Goal: Information Seeking & Learning: Learn about a topic

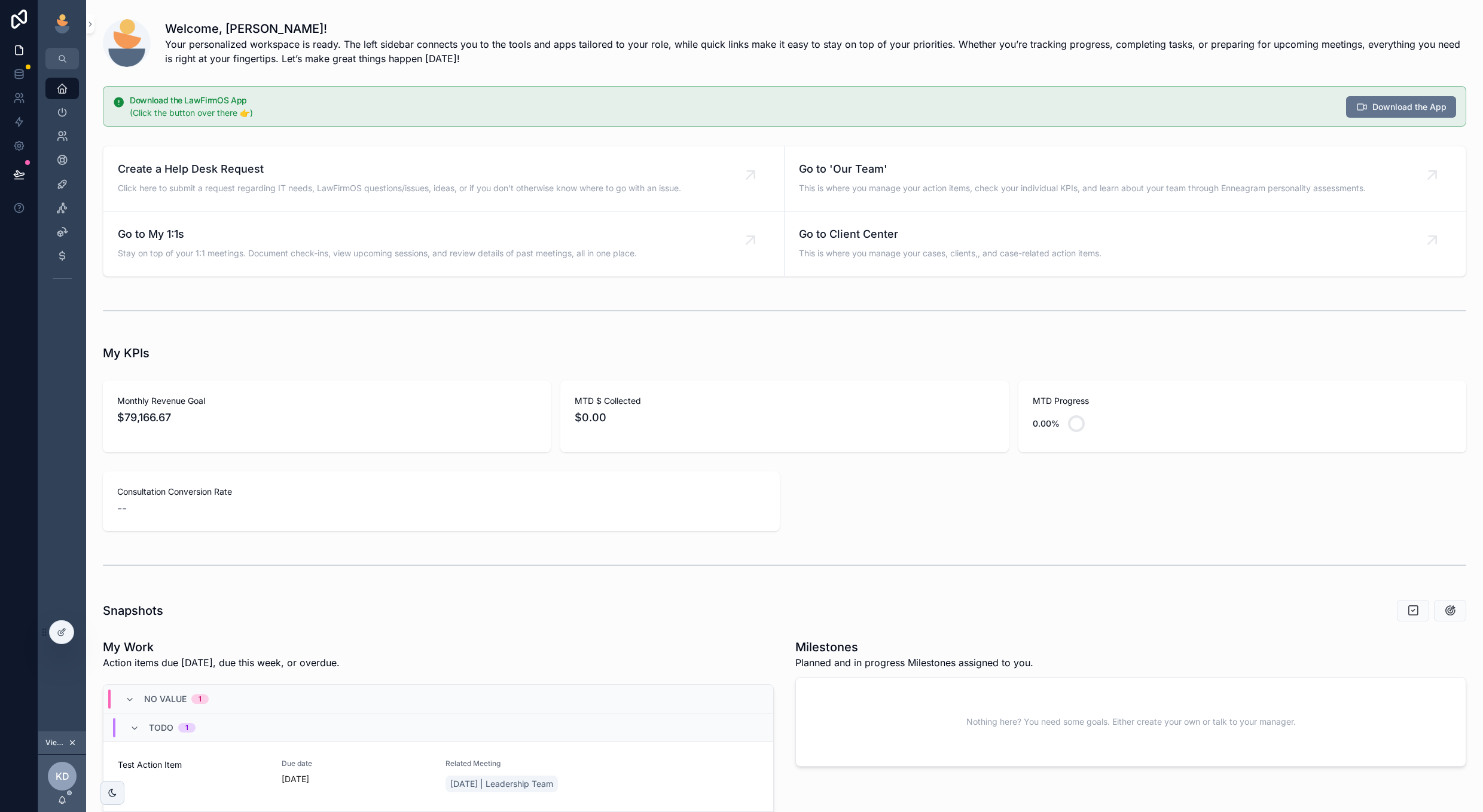
click at [72, 745] on icon "scrollable content" at bounding box center [72, 743] width 9 height 9
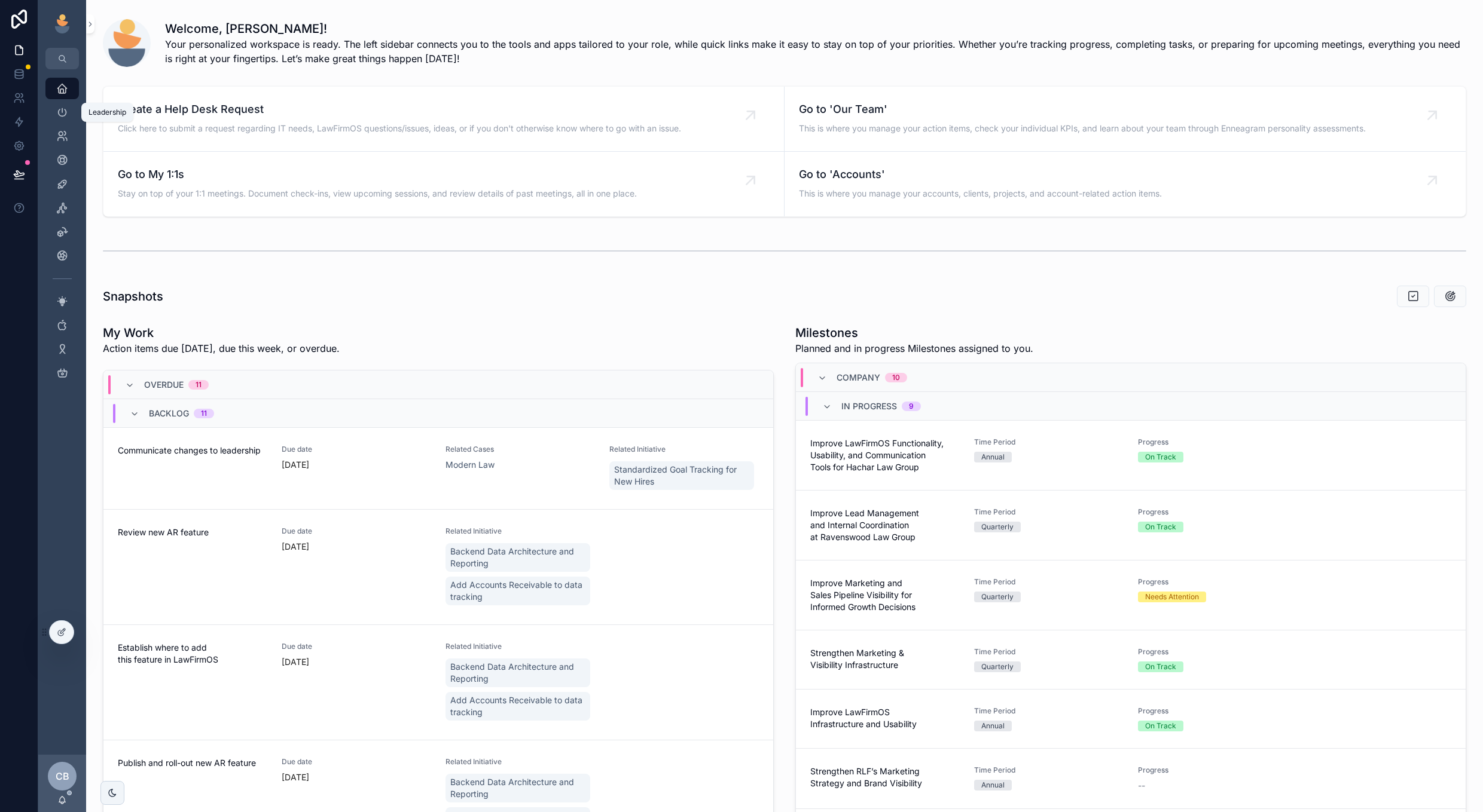
click at [62, 106] on div "Leadership" at bounding box center [62, 112] width 19 height 19
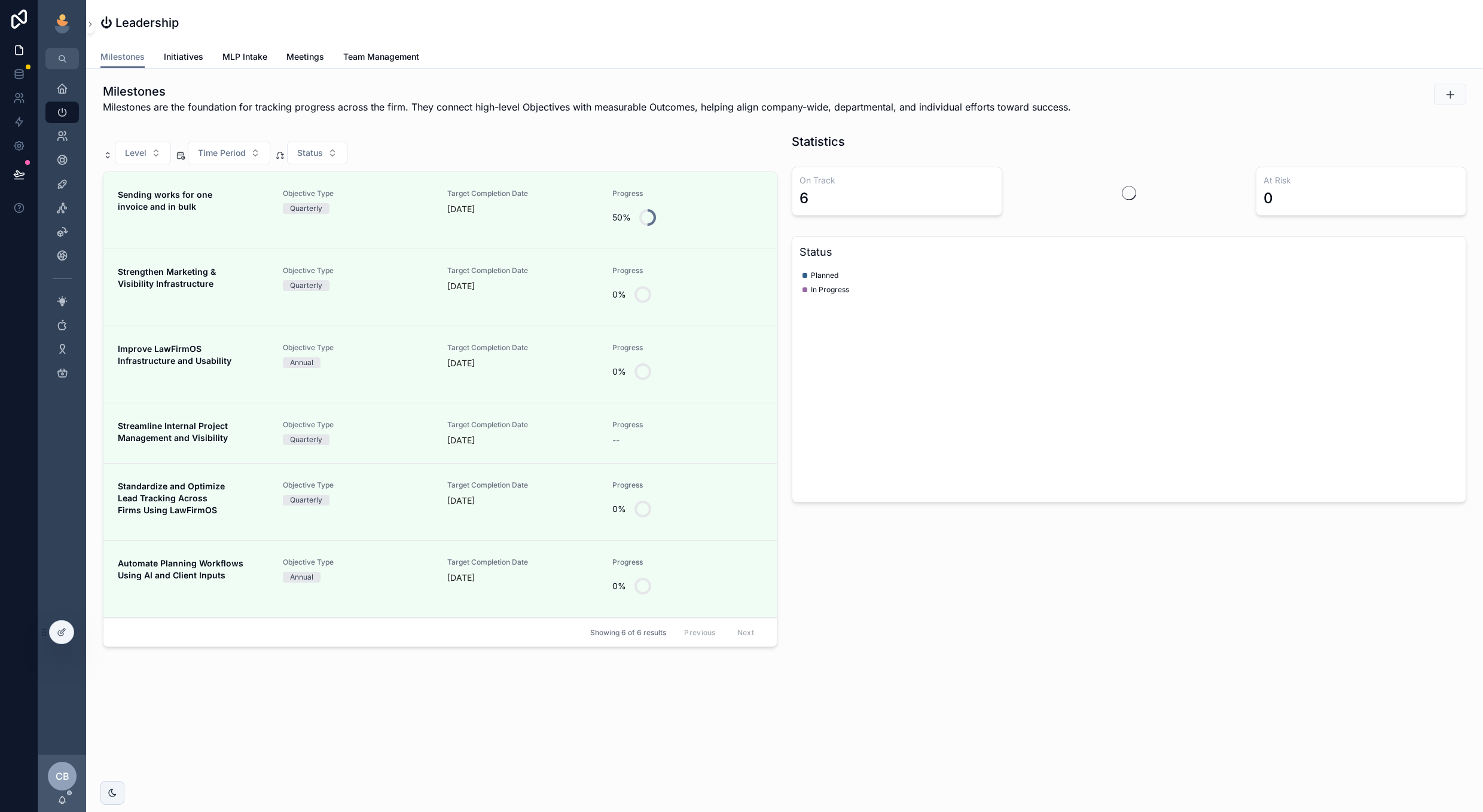
click at [201, 57] on span "Initiatives" at bounding box center [184, 57] width 40 height 12
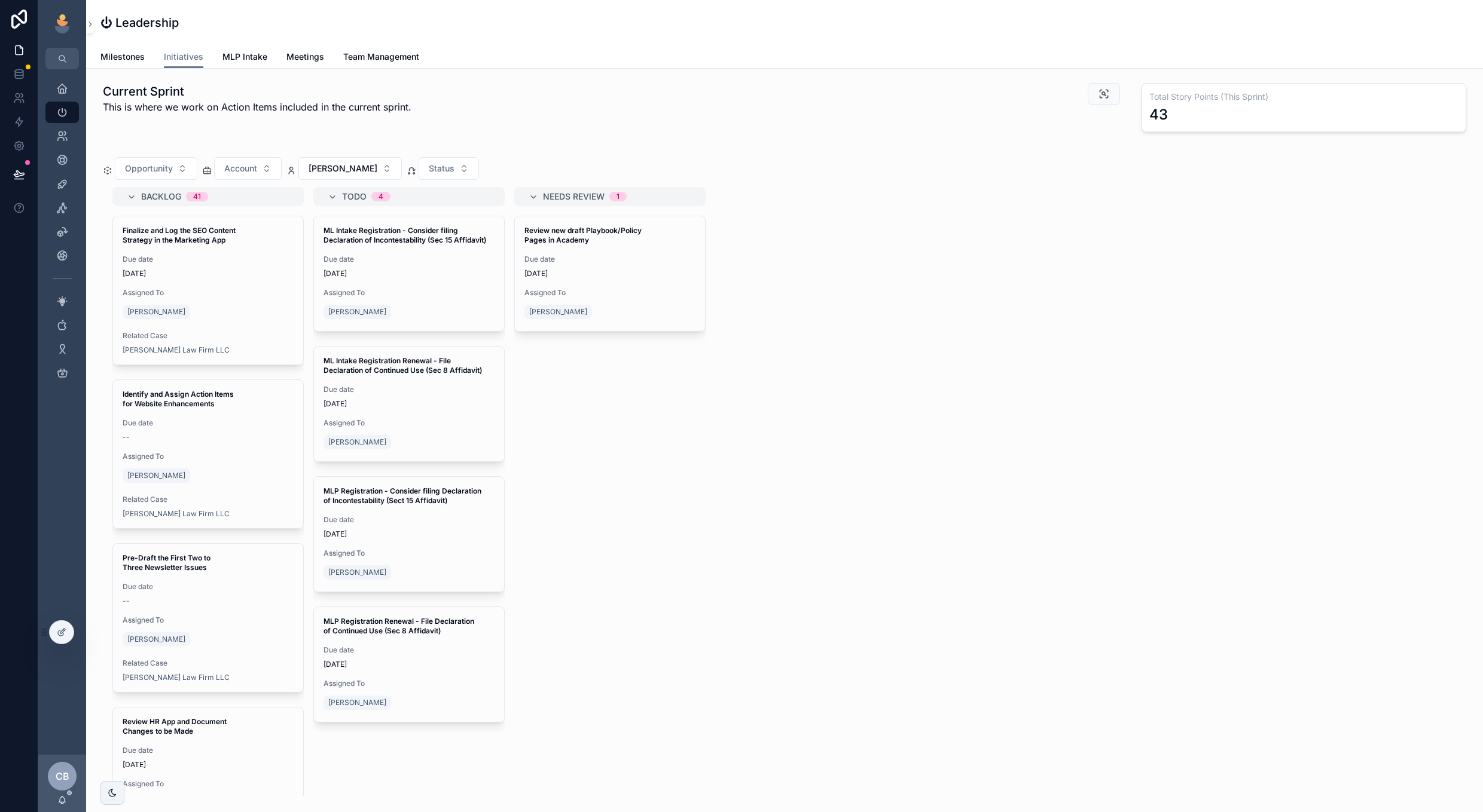
scroll to position [6, 0]
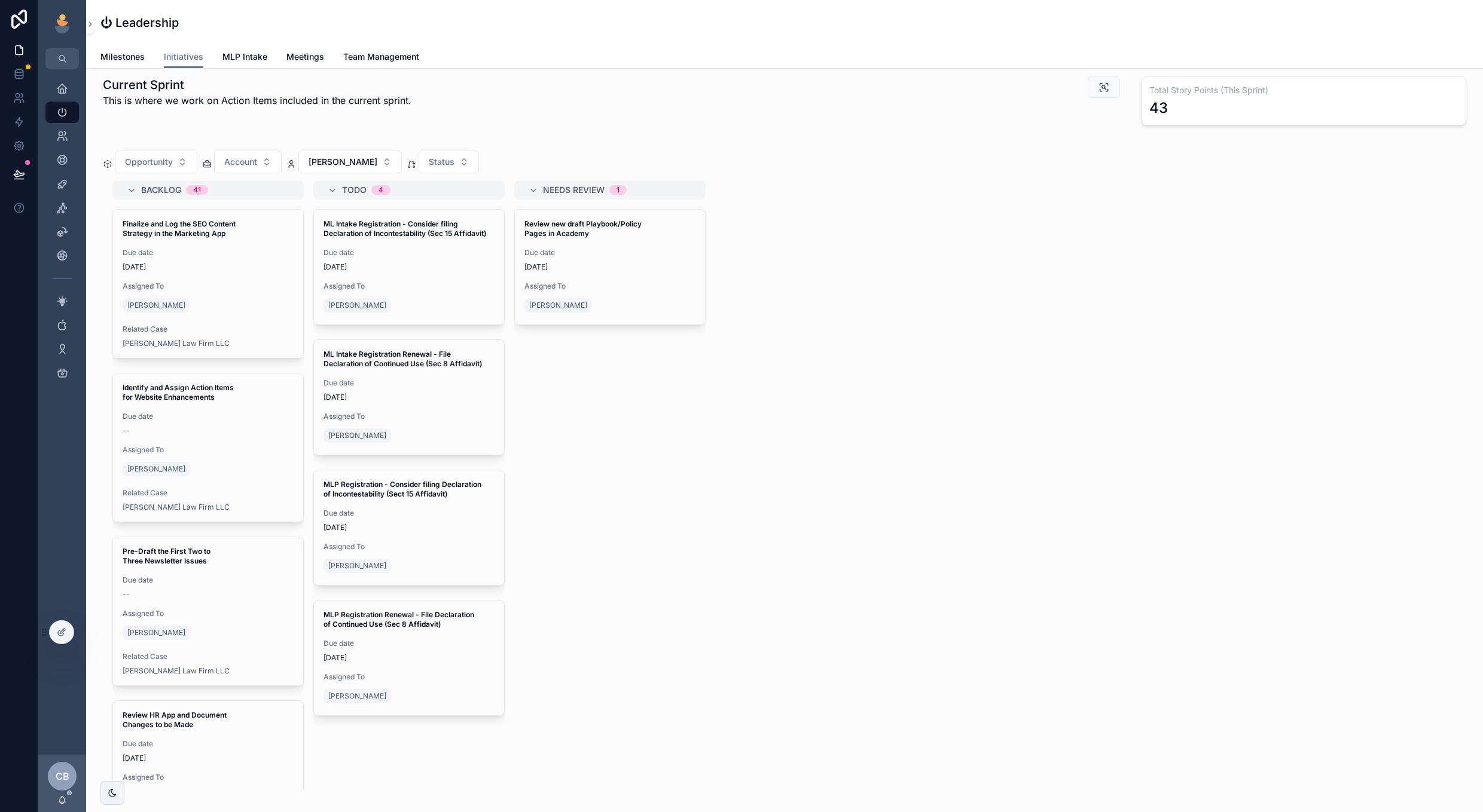
click at [344, 164] on span "[PERSON_NAME]" at bounding box center [342, 162] width 69 height 12
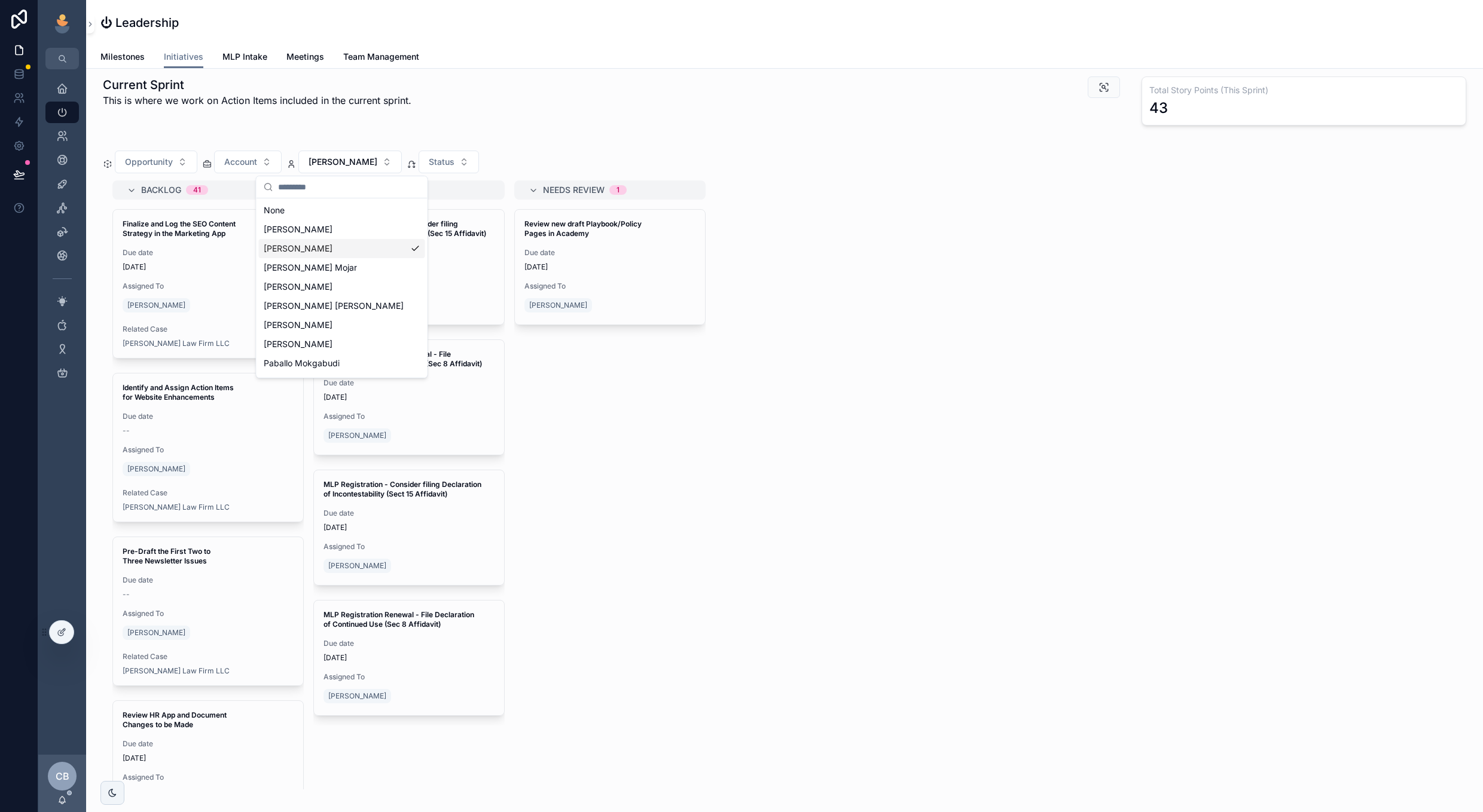
click at [323, 247] on div "[PERSON_NAME]" at bounding box center [342, 248] width 166 height 19
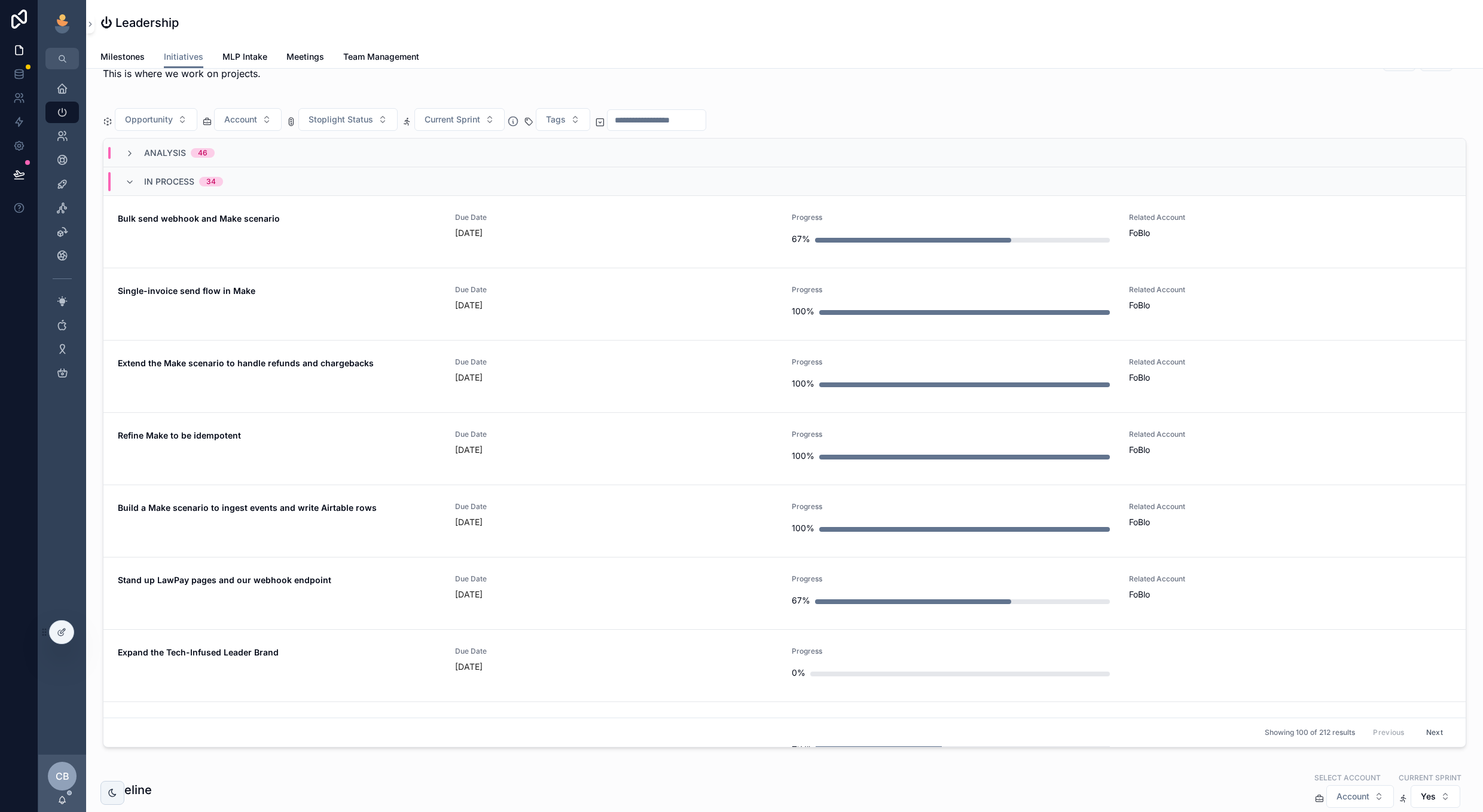
click at [130, 183] on icon "scrollable content" at bounding box center [129, 182] width 9 height 9
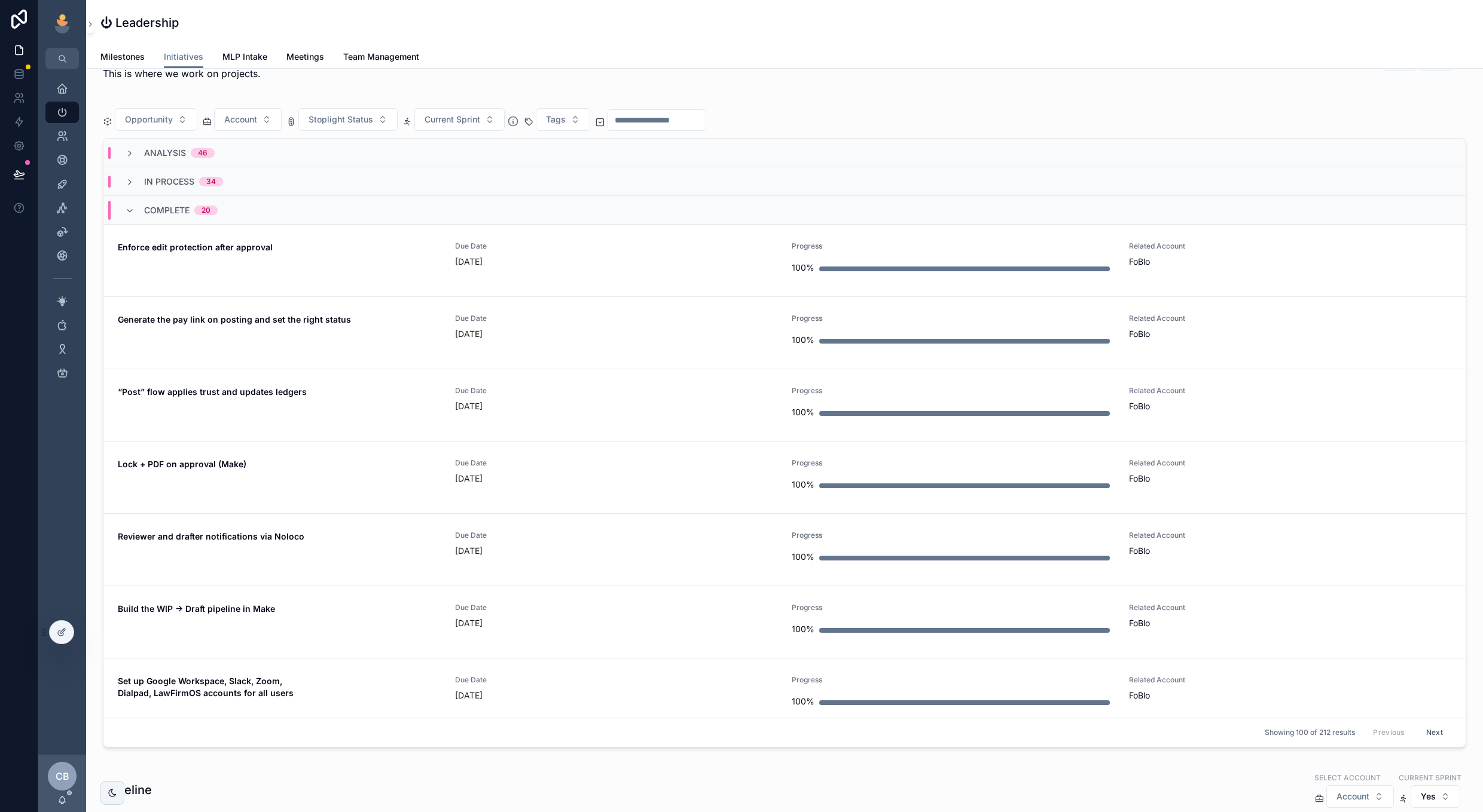
click at [128, 212] on icon "scrollable content" at bounding box center [129, 210] width 9 height 9
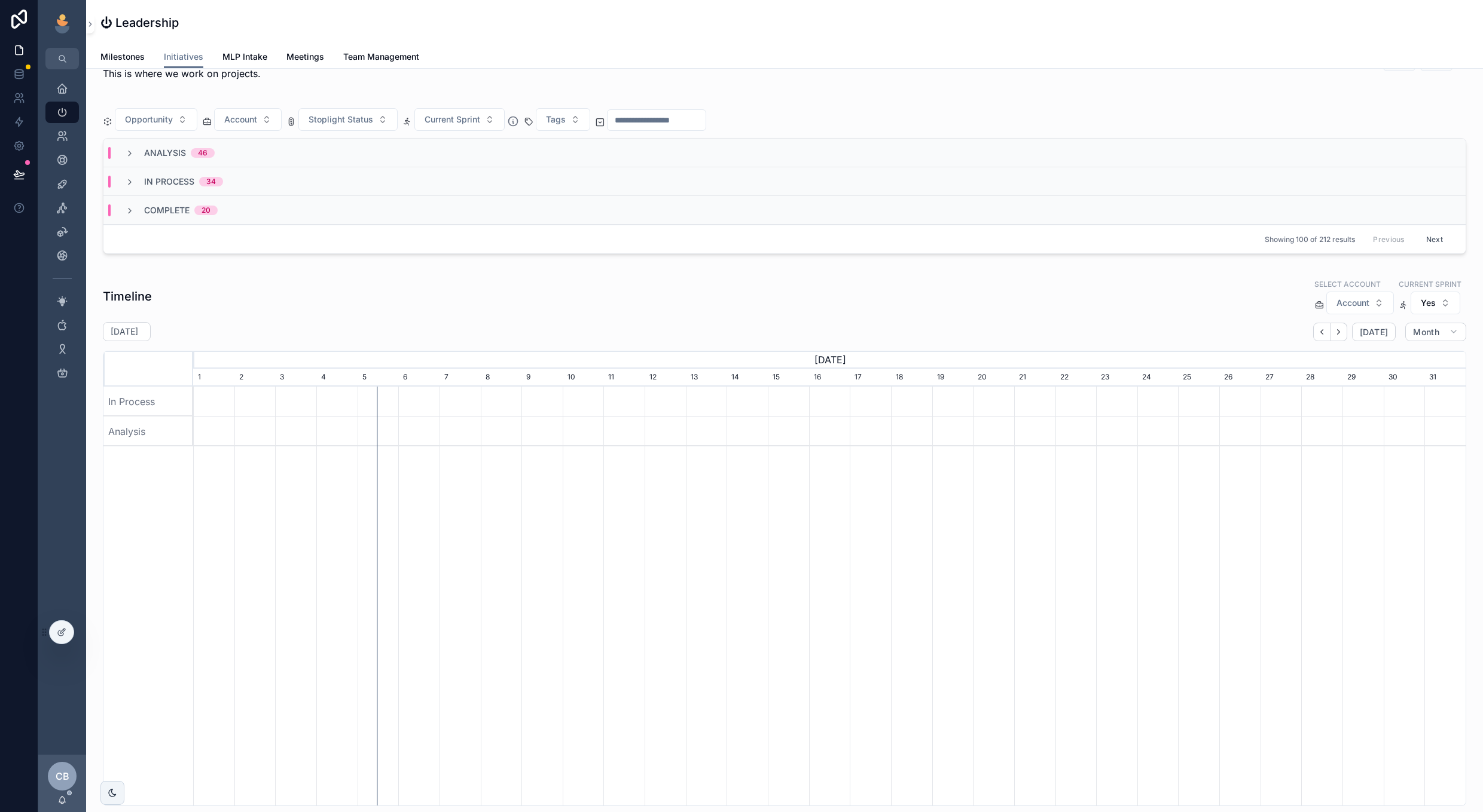
click at [128, 212] on icon "scrollable content" at bounding box center [129, 210] width 9 height 9
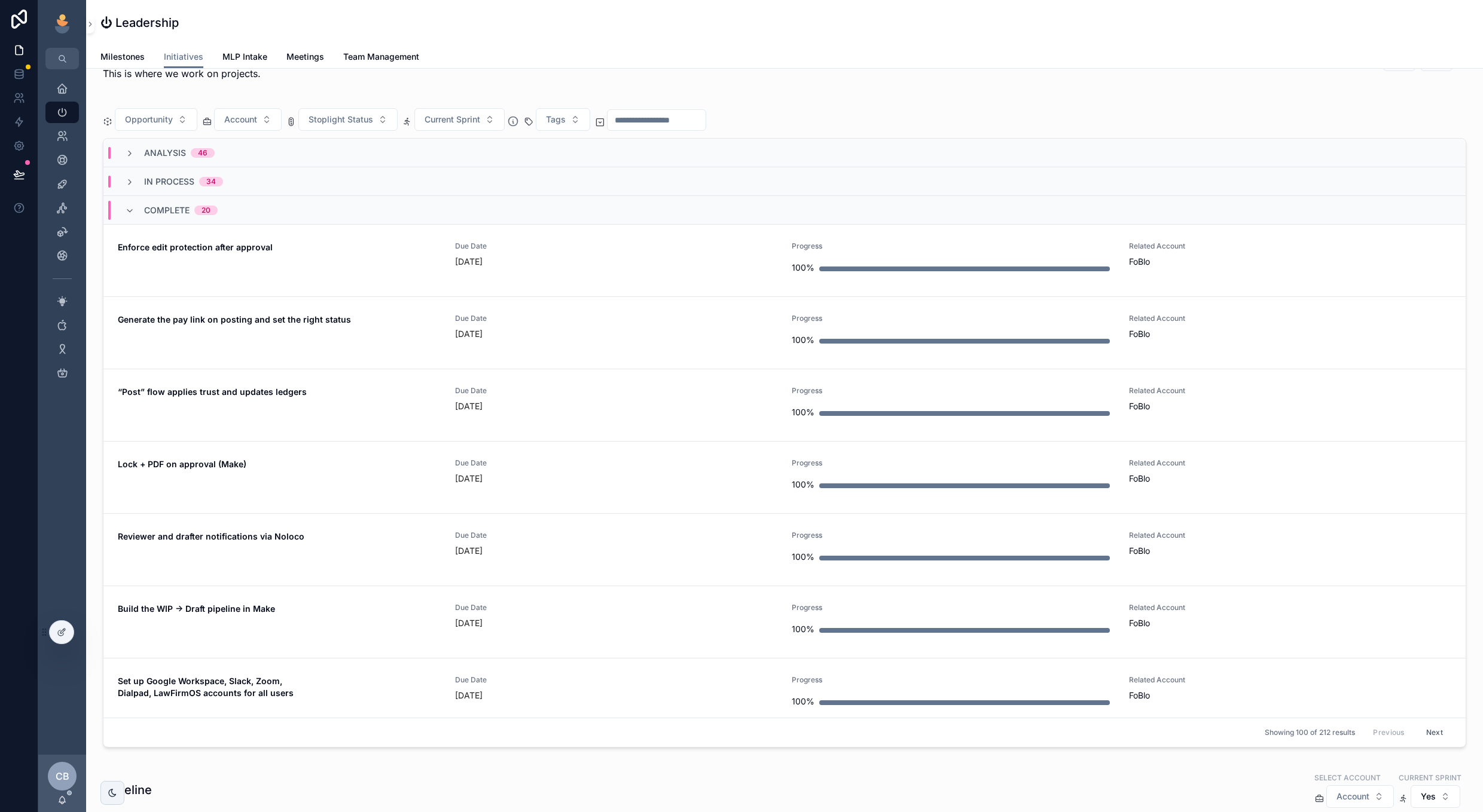
click at [138, 211] on div "Complete 20" at bounding box center [171, 210] width 93 height 19
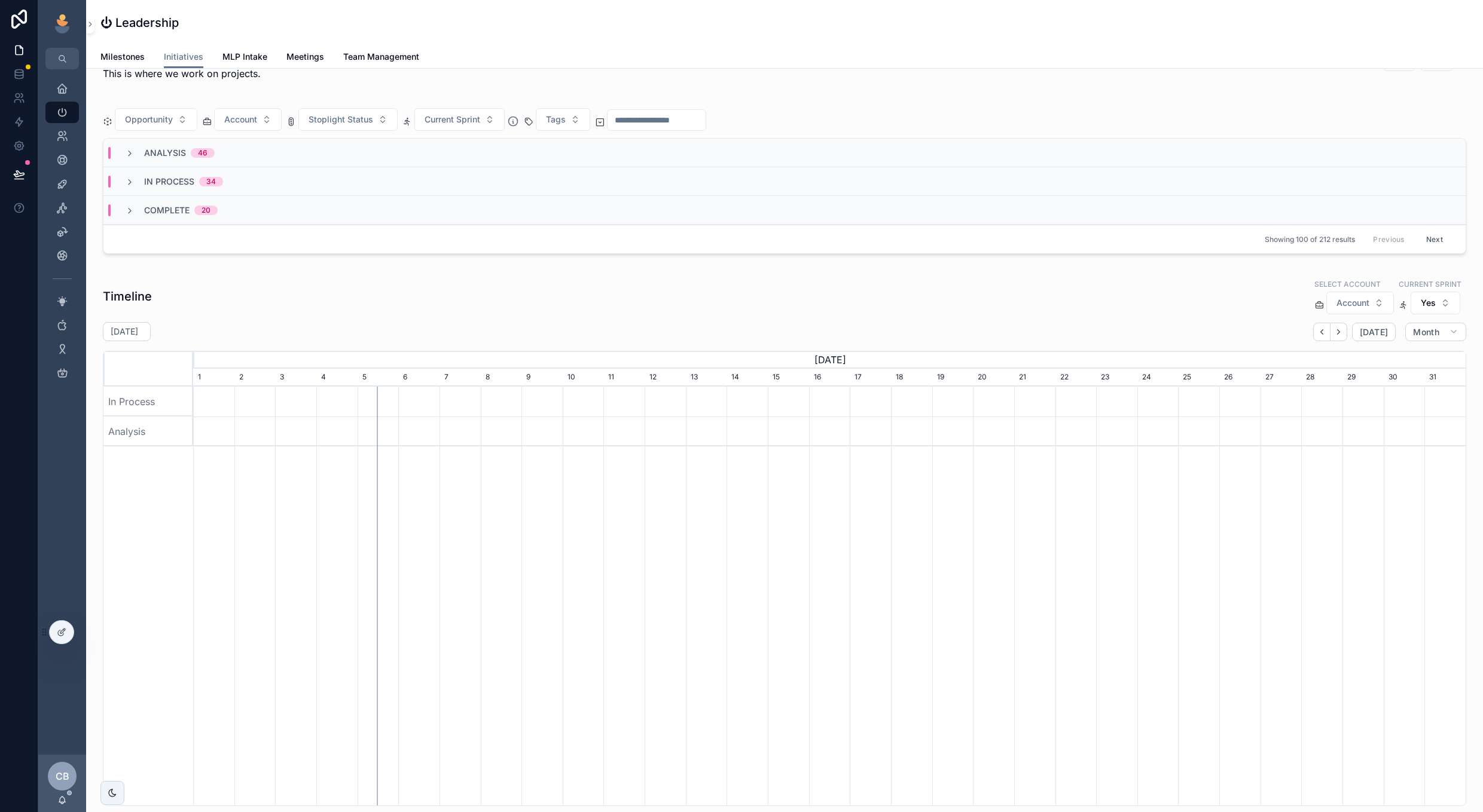
click at [125, 185] on icon "scrollable content" at bounding box center [129, 182] width 9 height 9
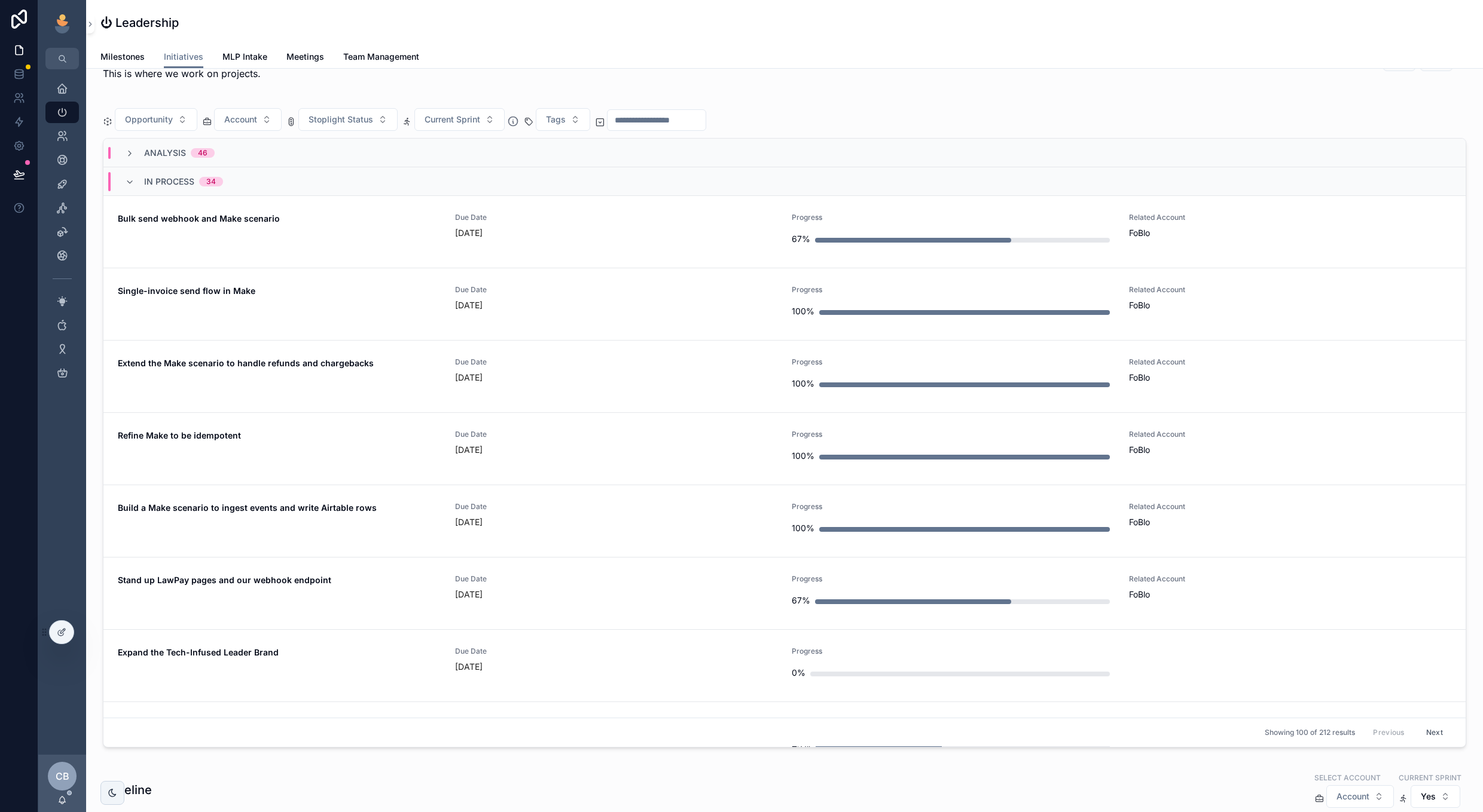
click at [135, 152] on div "Analysis 46" at bounding box center [169, 152] width 90 height 12
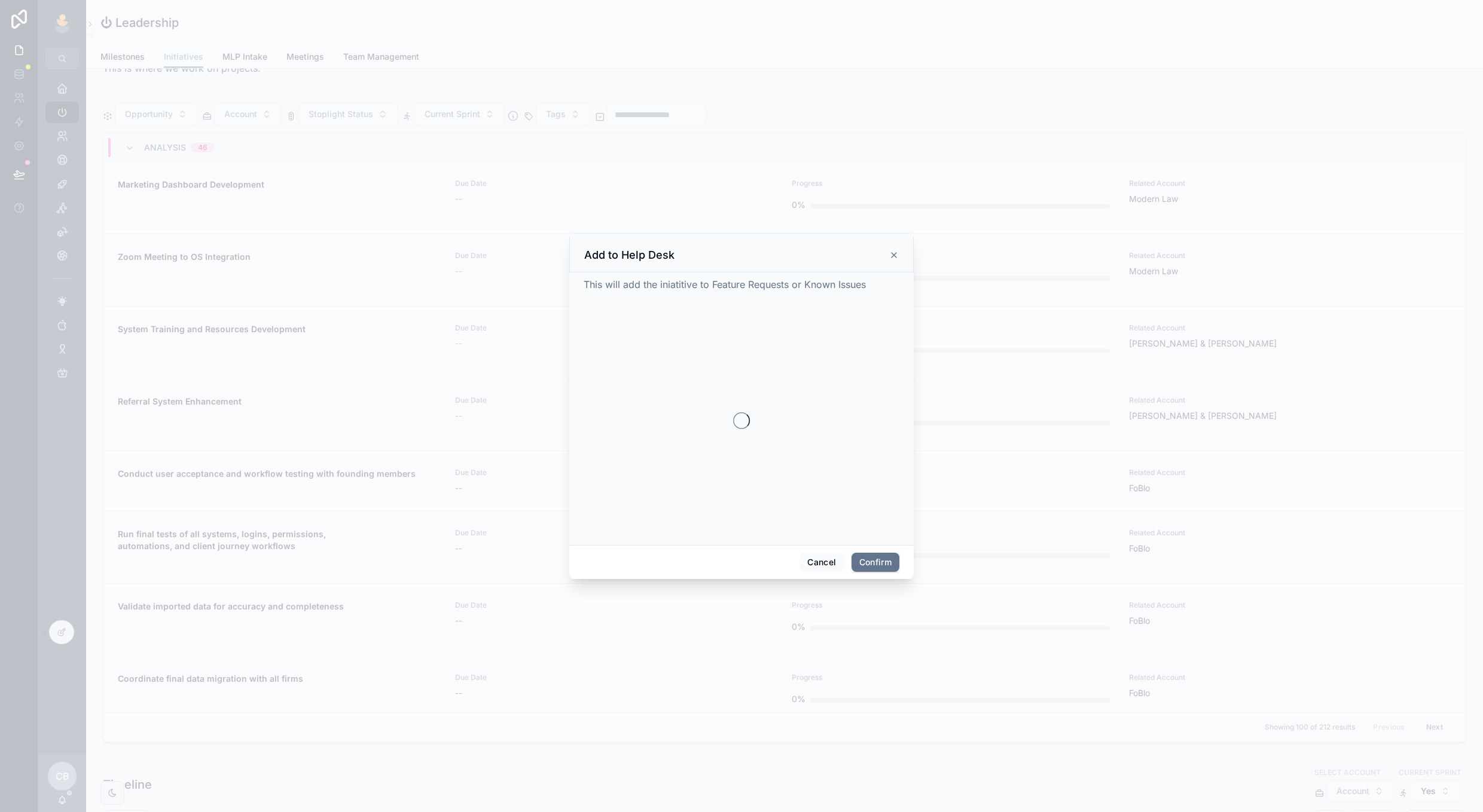
scroll to position [0, 1272]
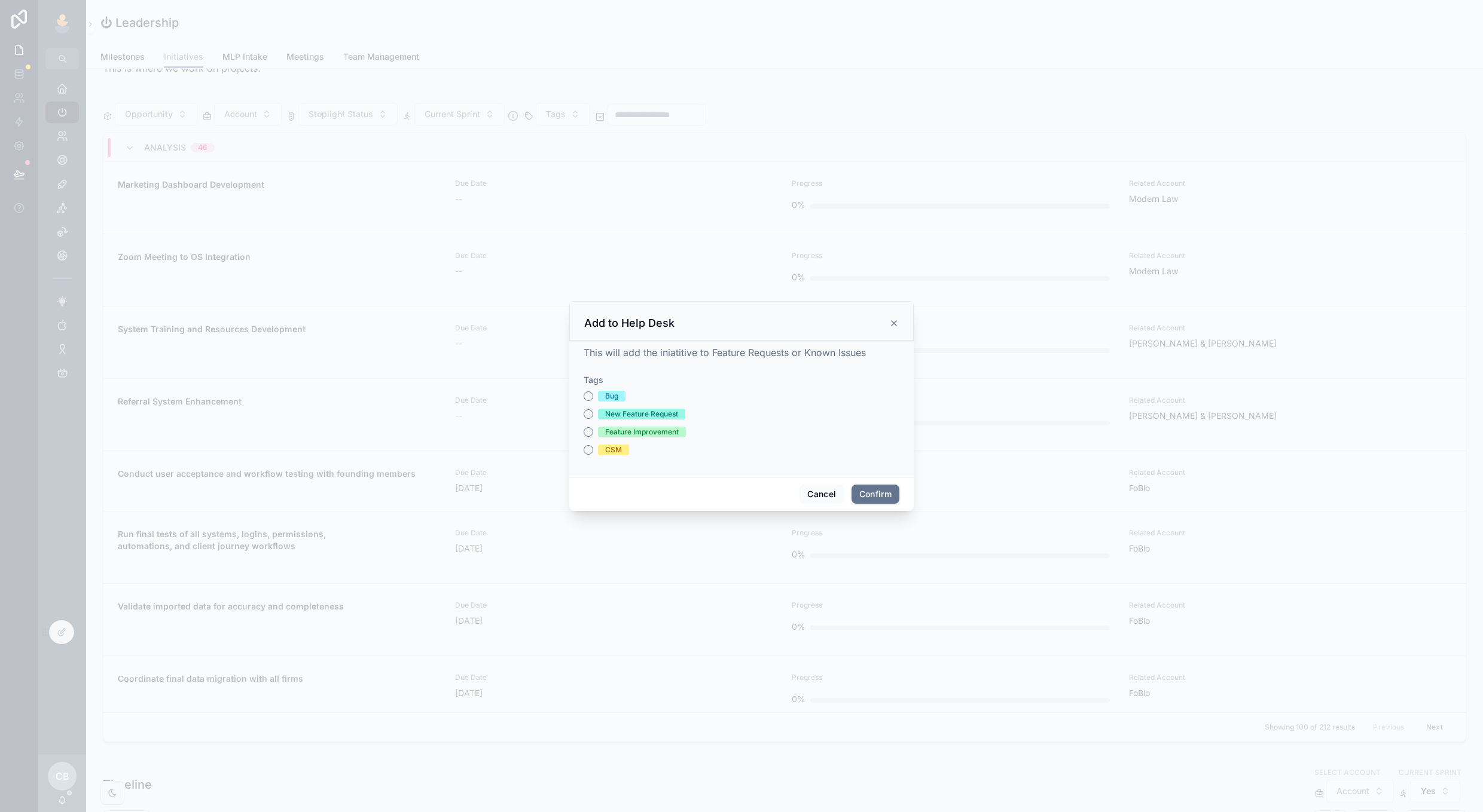
click at [811, 487] on button "Cancel" at bounding box center [822, 494] width 44 height 19
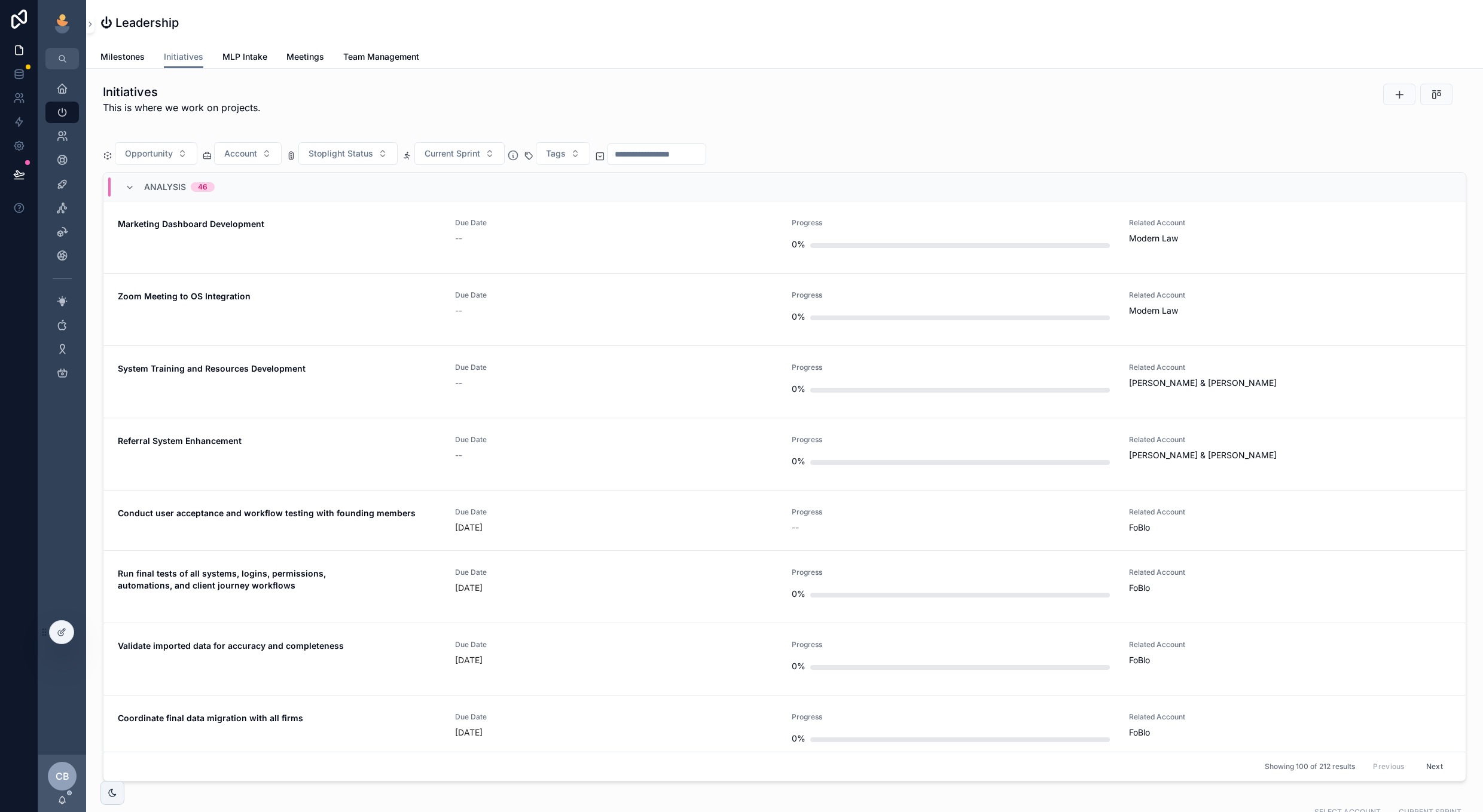
scroll to position [779, 0]
click at [559, 308] on div "--" at bounding box center [616, 312] width 323 height 12
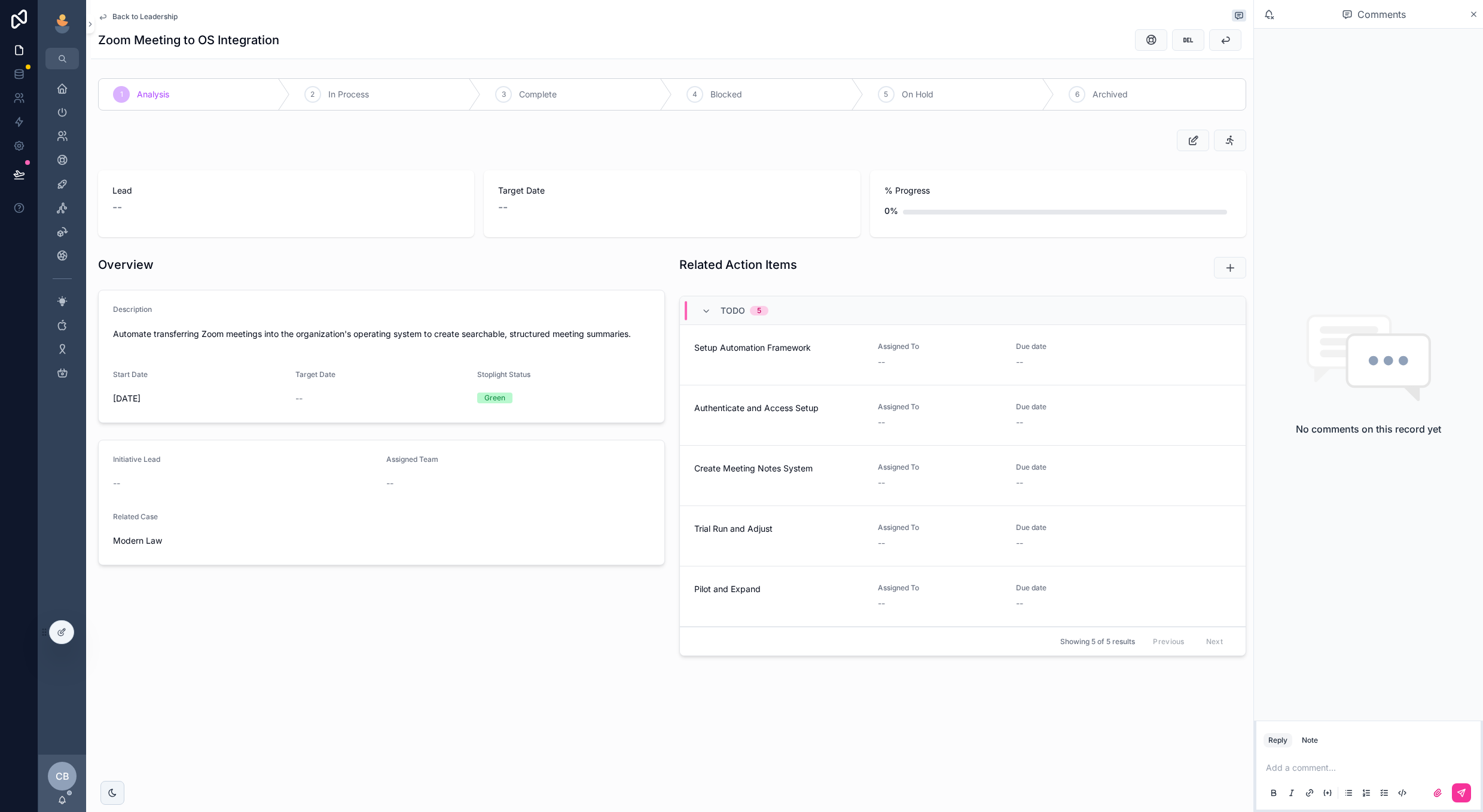
click at [140, 21] on span "Back to Leadership" at bounding box center [145, 16] width 65 height 9
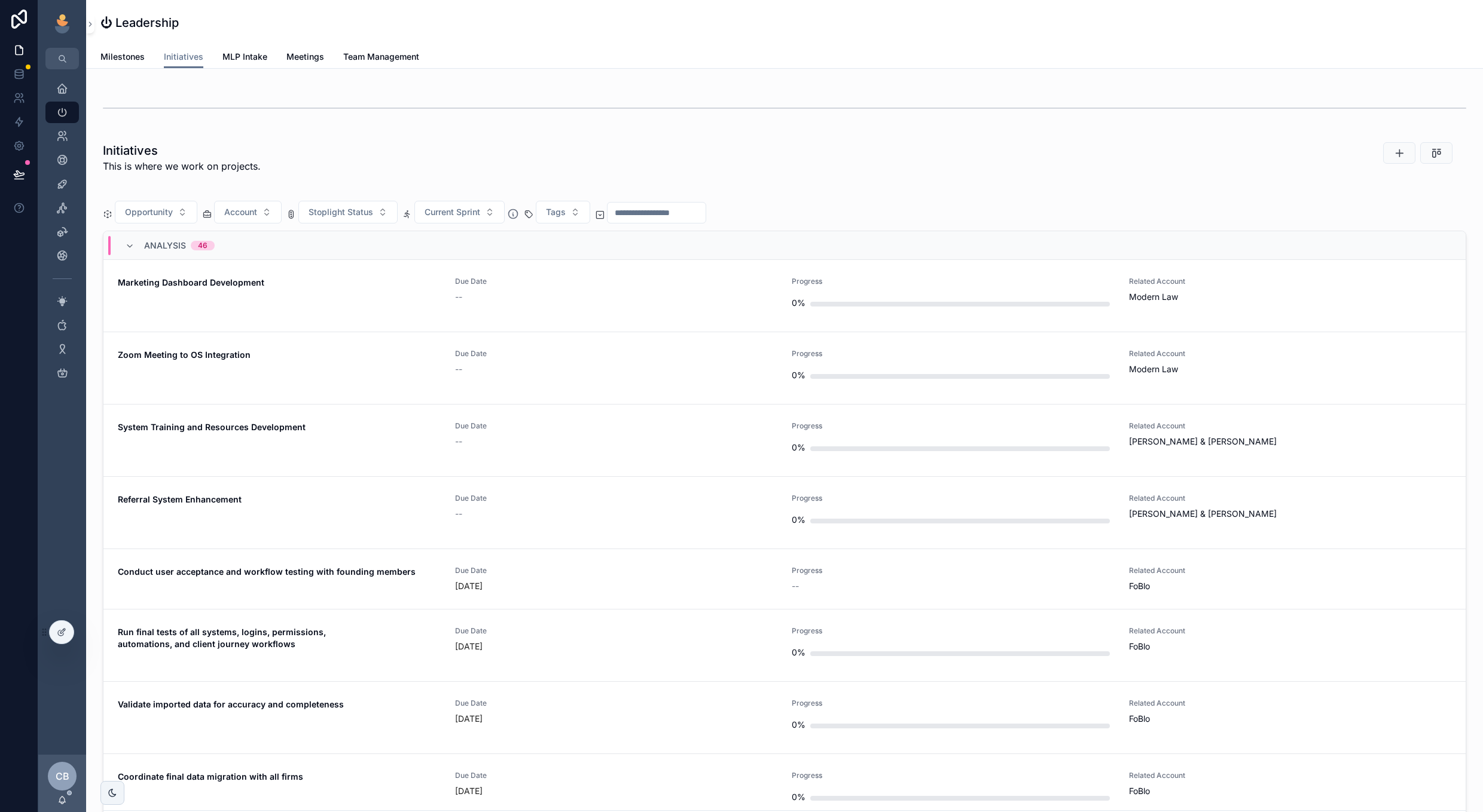
scroll to position [196, 0]
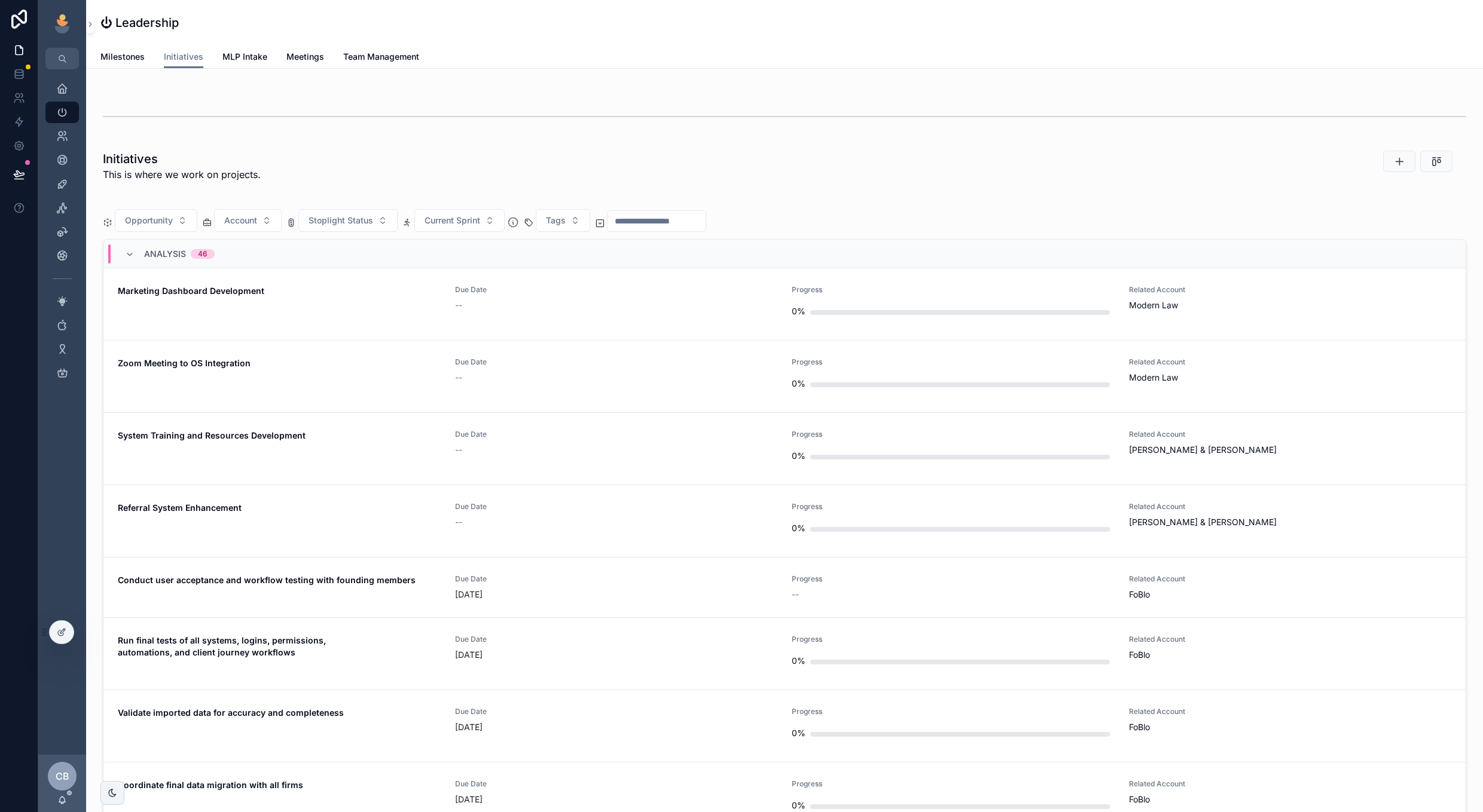
click at [706, 211] on div "scrollable content" at bounding box center [656, 221] width 99 height 21
click at [705, 219] on input "scrollable content" at bounding box center [656, 221] width 98 height 17
click at [443, 184] on div "Initiatives This is where we work on projects." at bounding box center [550, 166] width 910 height 40
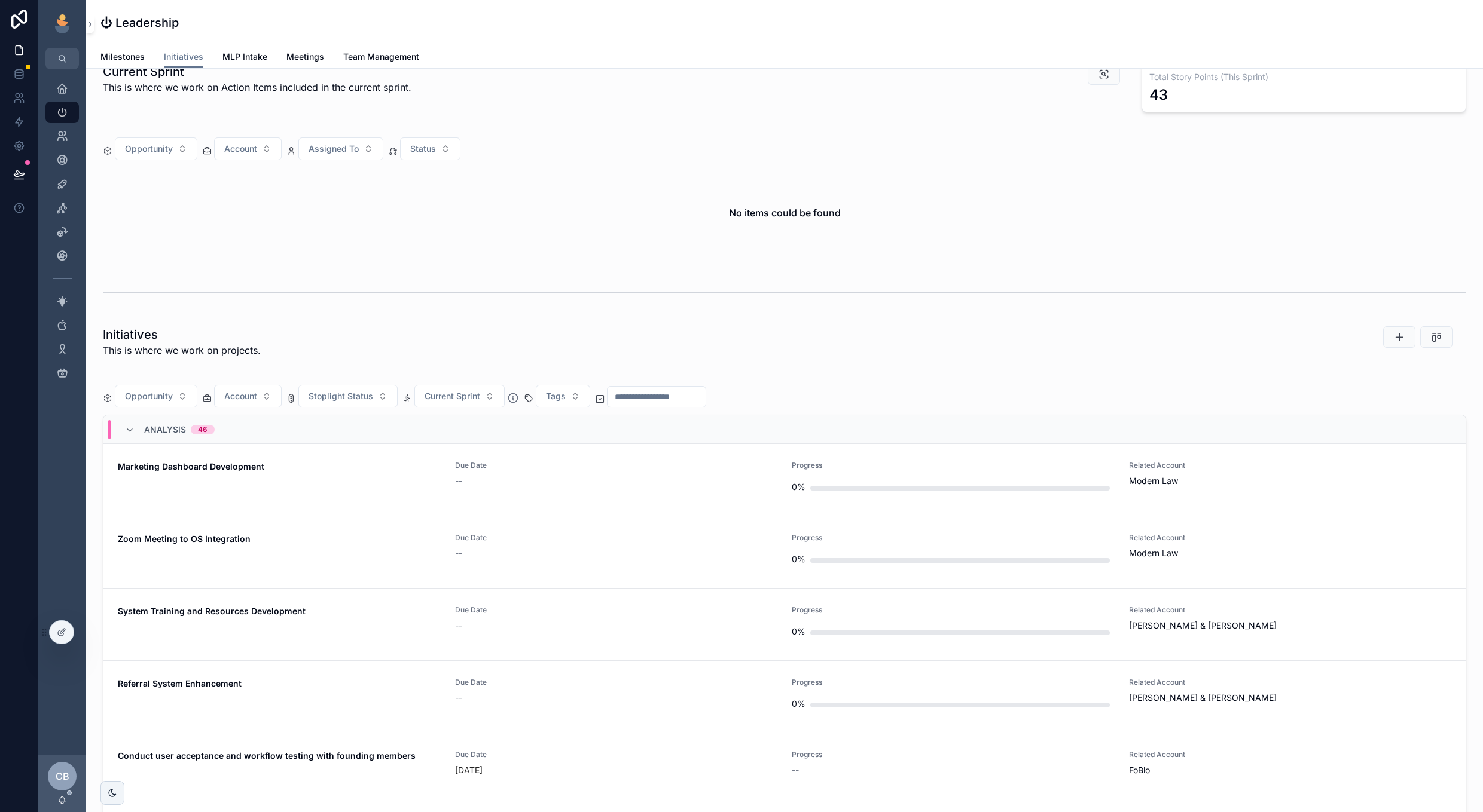
scroll to position [0, 0]
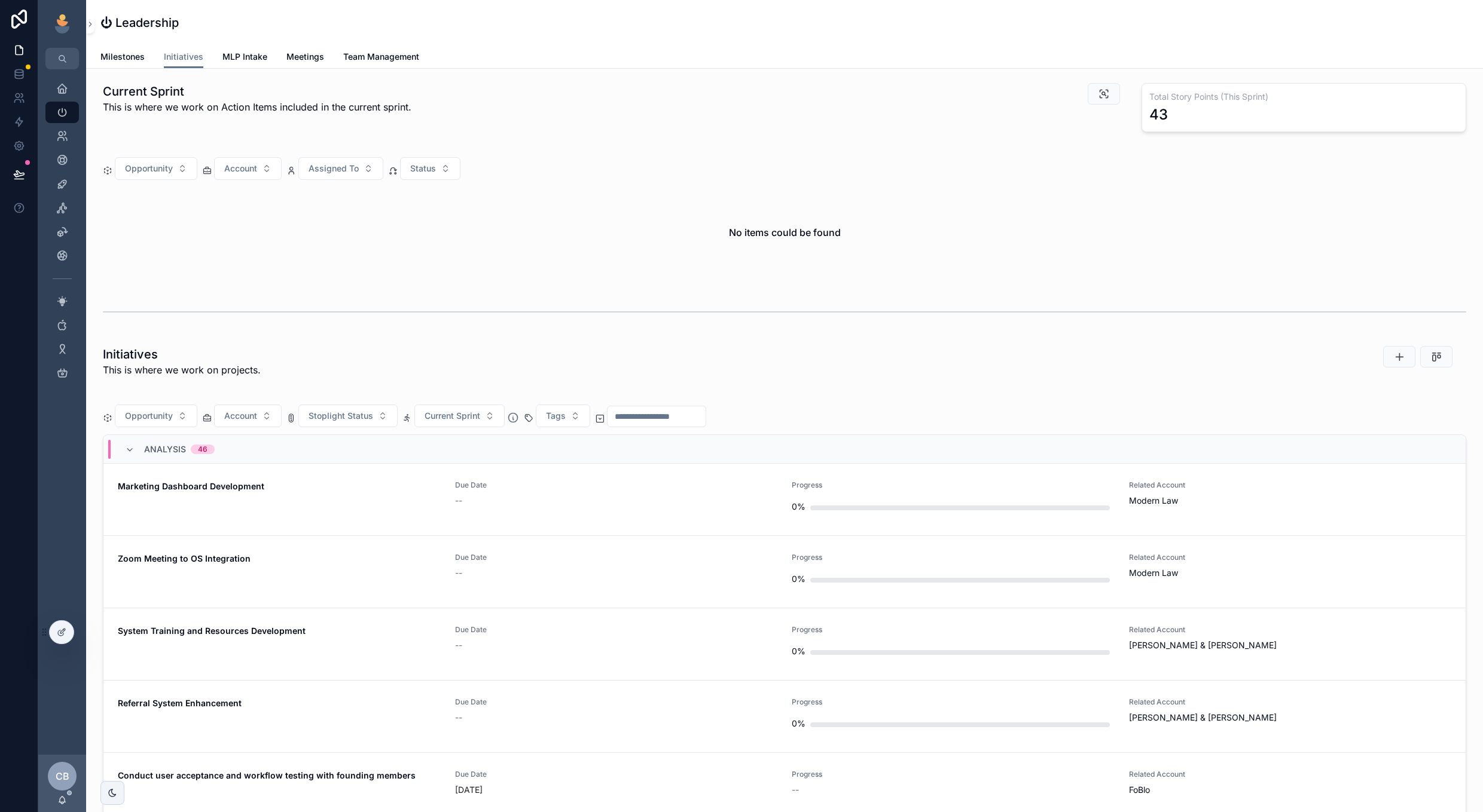
click at [579, 418] on button "Tags" at bounding box center [563, 416] width 55 height 23
click at [588, 351] on div "Initiatives This is where we work on projects." at bounding box center [550, 361] width 895 height 31
click at [527, 634] on span "Due Date" at bounding box center [616, 629] width 323 height 9
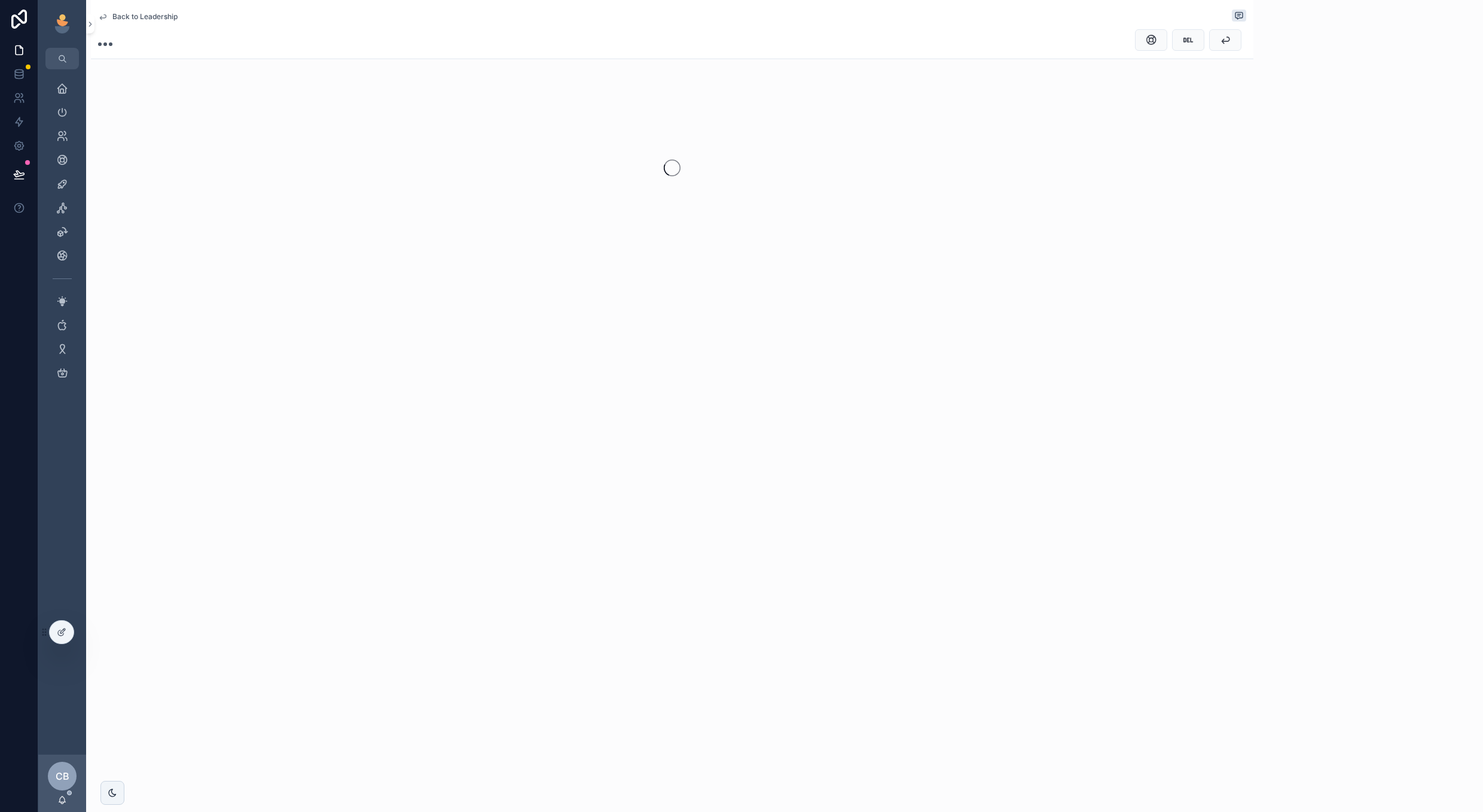
click at [106, 44] on circle "scrollable content" at bounding box center [105, 45] width 4 height 4
click at [648, 189] on div "scrollable content" at bounding box center [672, 168] width 1163 height 189
click at [157, 11] on div "Back to Leadership" at bounding box center [671, 16] width 1148 height 14
click at [156, 16] on span "Back to Leadership" at bounding box center [145, 16] width 65 height 9
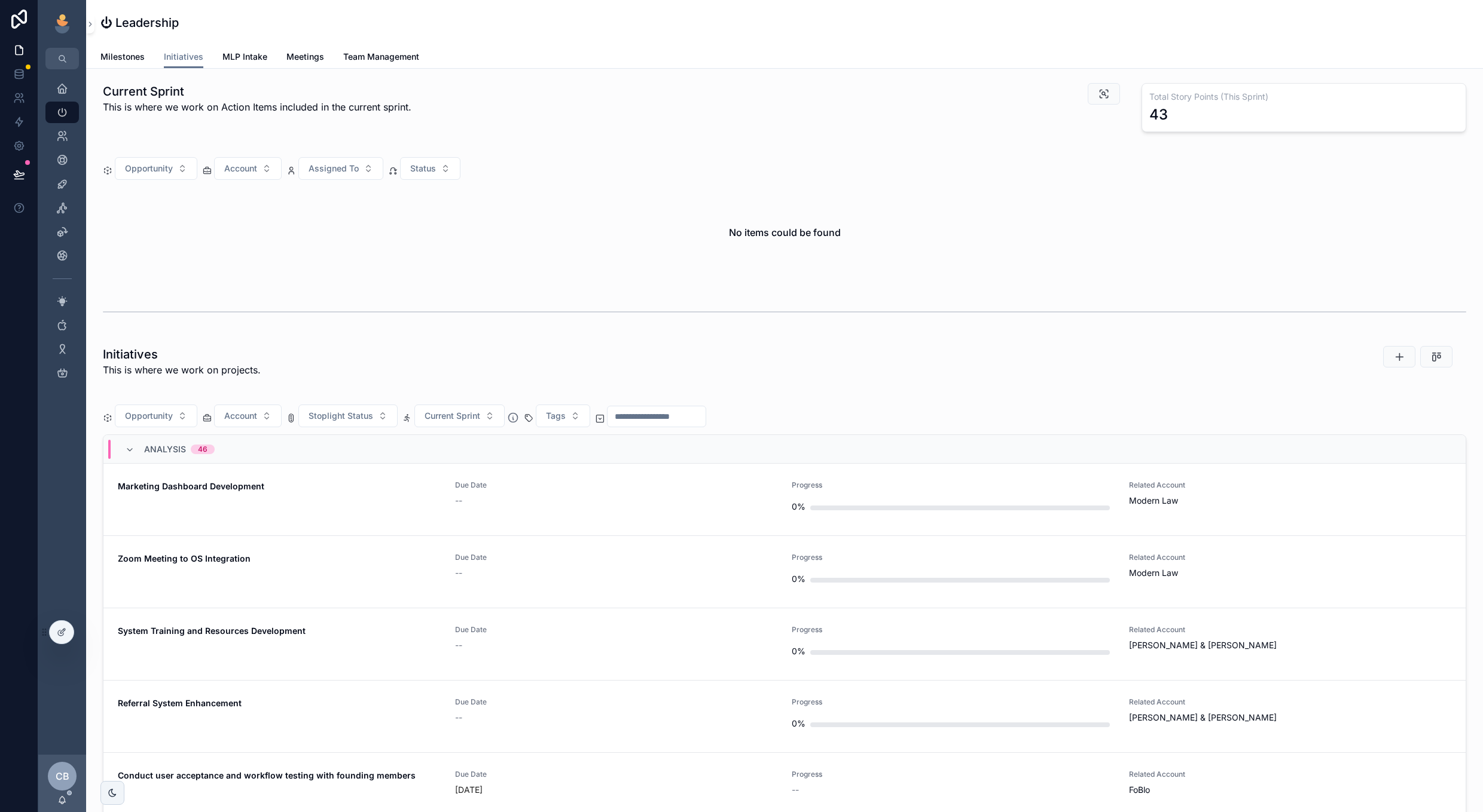
scroll to position [0, 1272]
click at [688, 650] on div "--" at bounding box center [616, 645] width 323 height 12
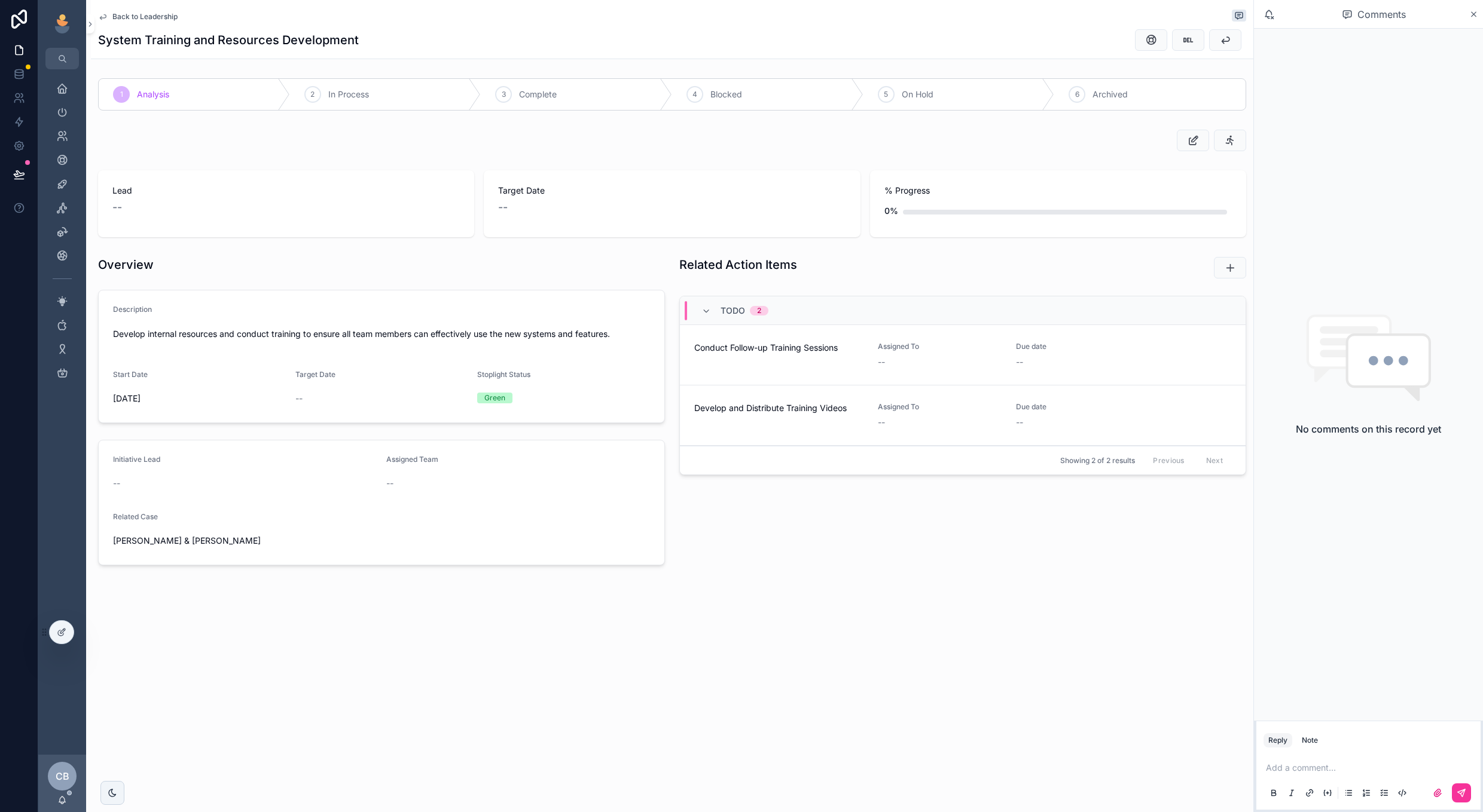
click at [582, 105] on div "3 Complete" at bounding box center [576, 94] width 191 height 31
click at [700, 313] on div "Todo 2" at bounding box center [734, 310] width 96 height 19
click at [700, 313] on div "Todo 2" at bounding box center [734, 310] width 96 height 12
click at [1076, 363] on div "--" at bounding box center [1078, 362] width 124 height 12
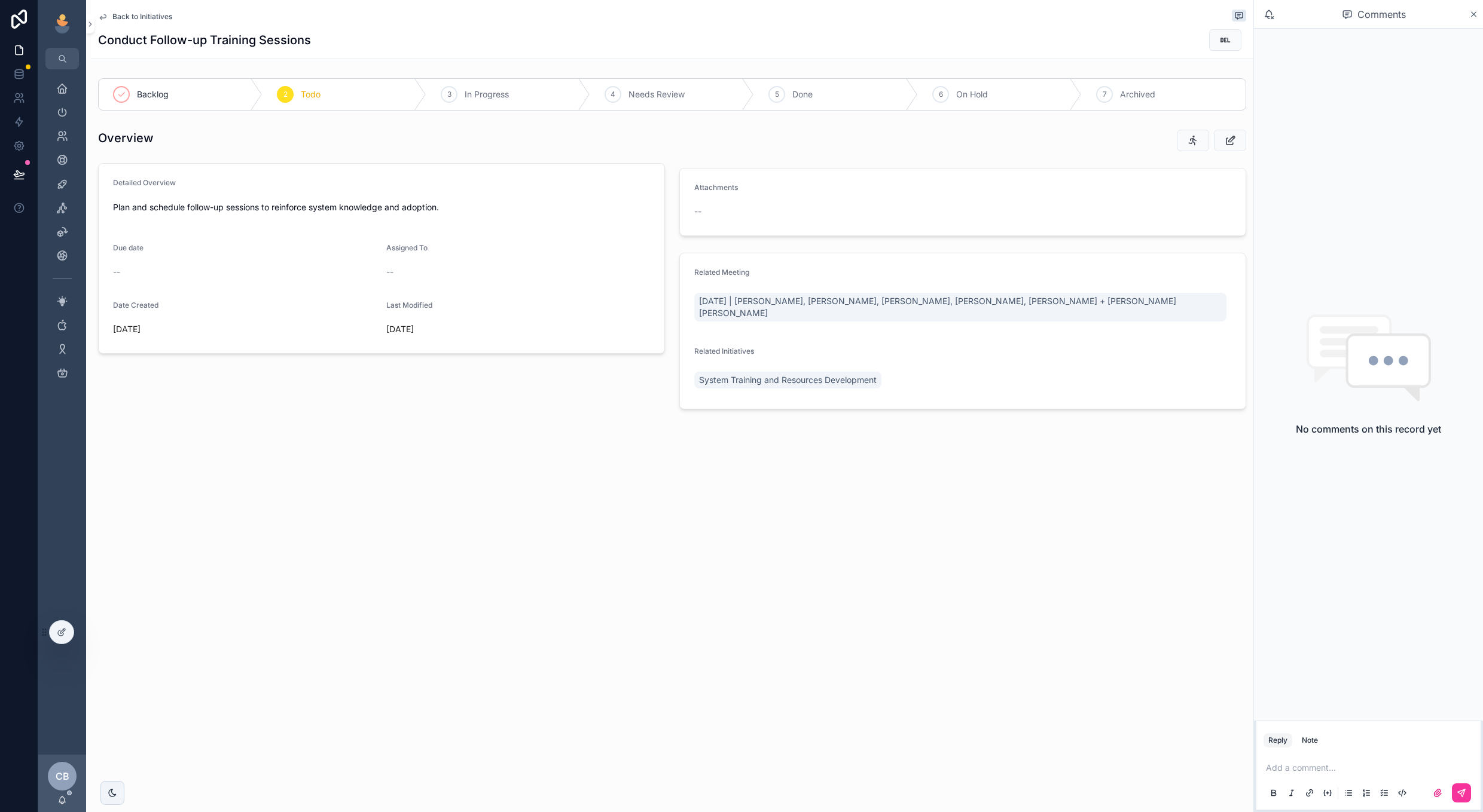
click at [0, 0] on icon "scrollable content" at bounding box center [0, 0] width 0 height 0
click at [165, 18] on span "Back to Initiatives" at bounding box center [142, 16] width 60 height 9
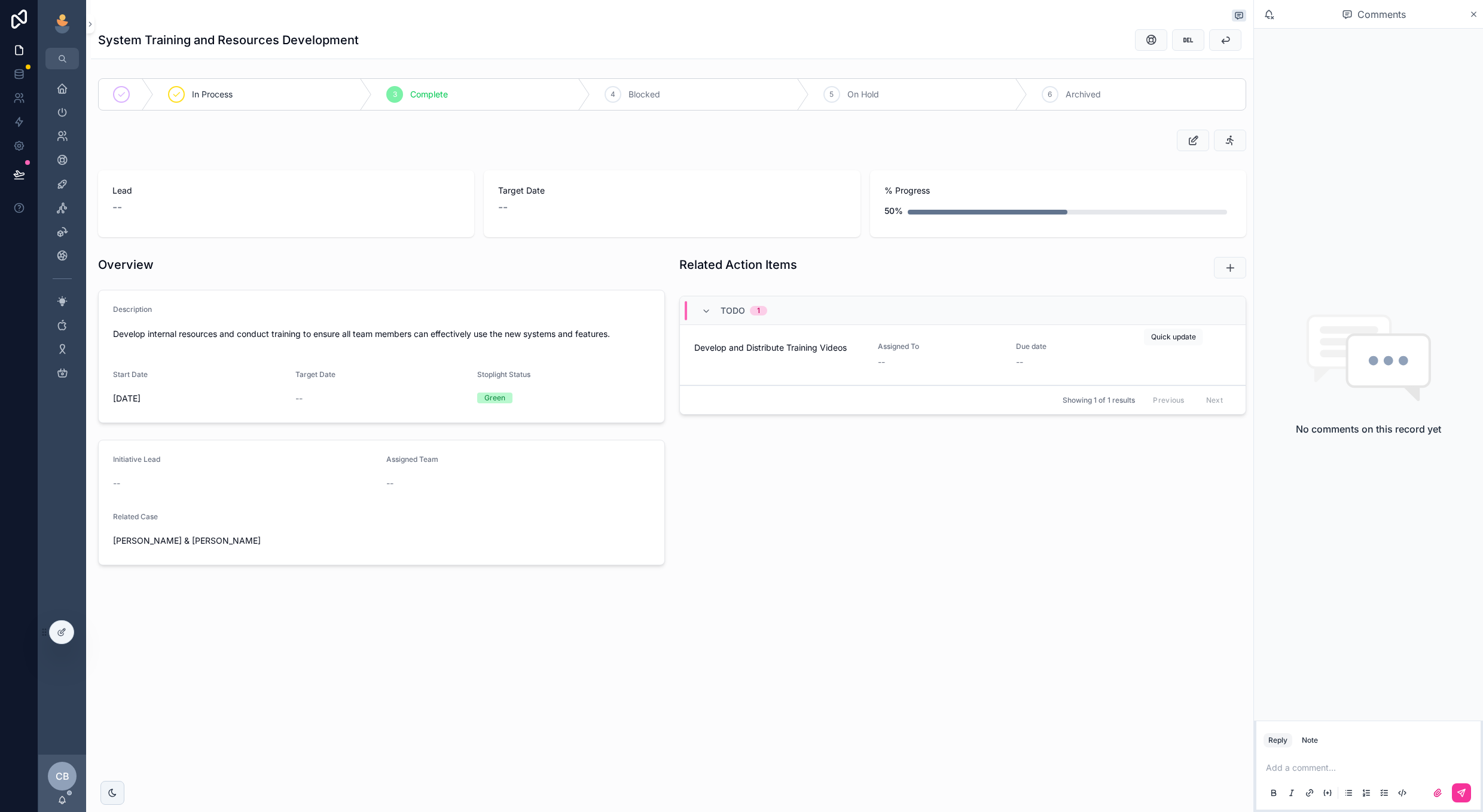
click at [0, 0] on icon "scrollable content" at bounding box center [0, 0] width 0 height 0
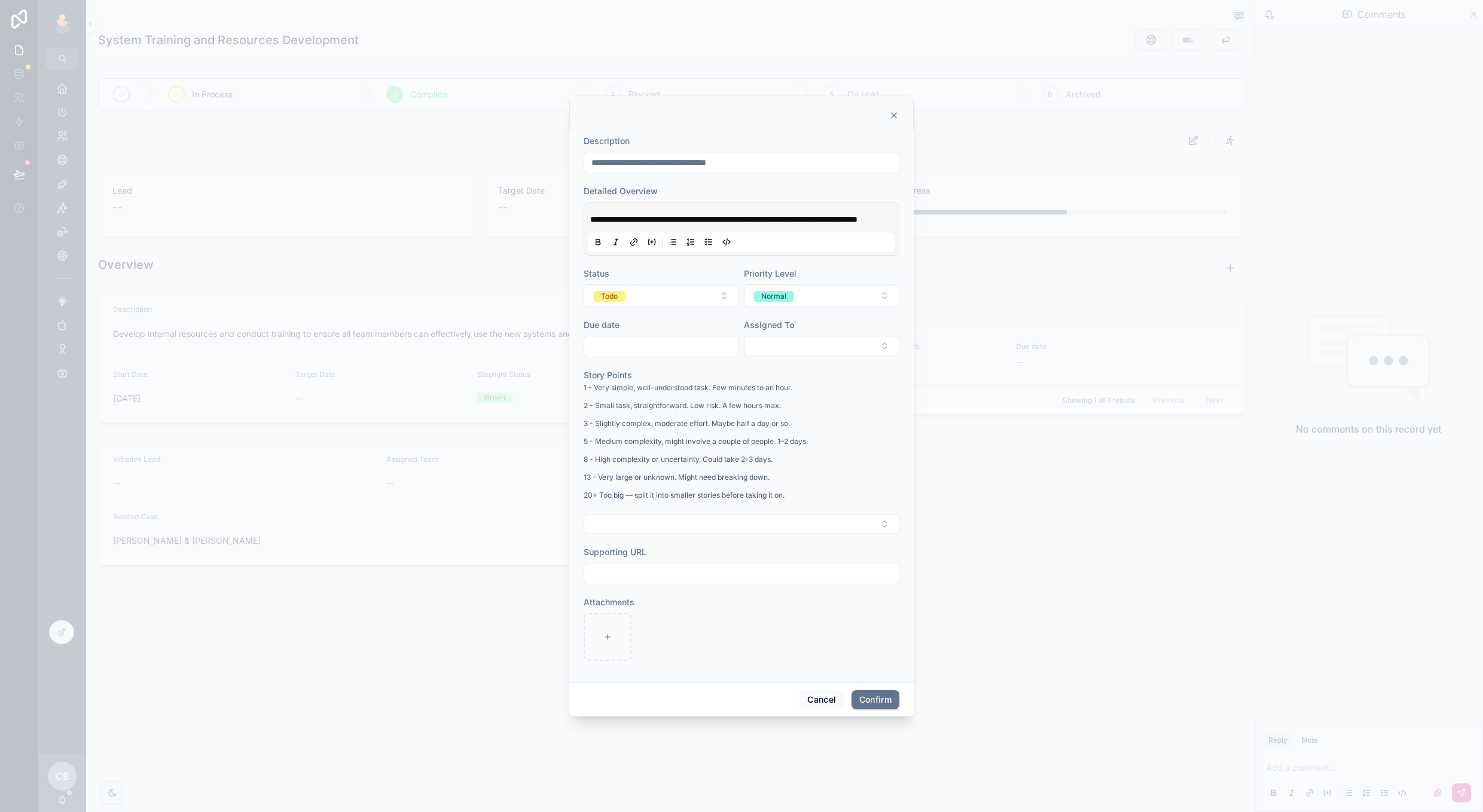
click at [712, 308] on button "Todo" at bounding box center [661, 295] width 155 height 23
click at [721, 470] on div "Archived" at bounding box center [661, 475] width 166 height 18
click at [885, 705] on button "Confirm" at bounding box center [875, 699] width 47 height 19
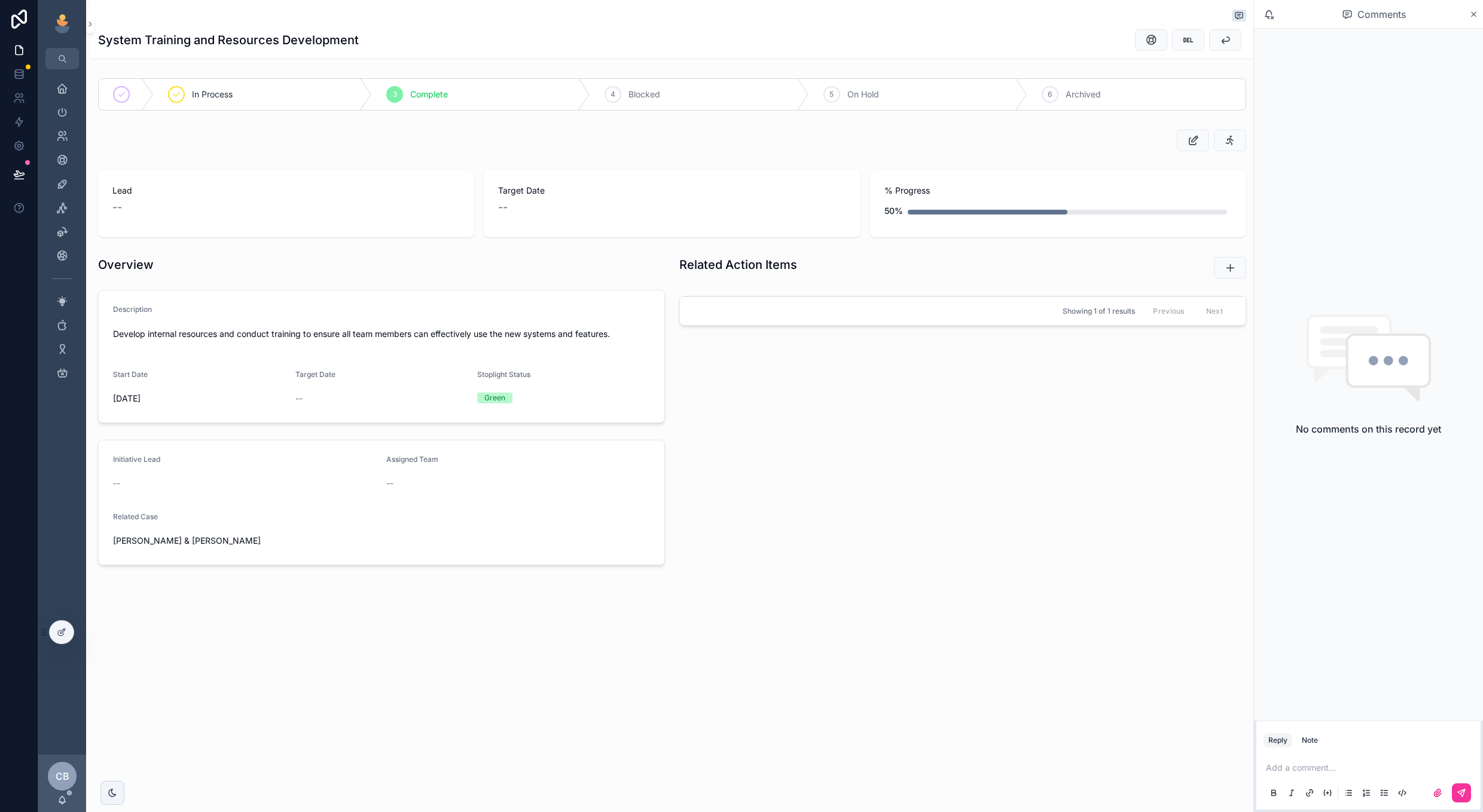
click at [188, 68] on div "System Training and Resources Development In Process 3 Complete 4 Blocked 5 On …" at bounding box center [672, 333] width 1163 height 666
click at [1216, 44] on button "scrollable content" at bounding box center [1226, 40] width 33 height 21
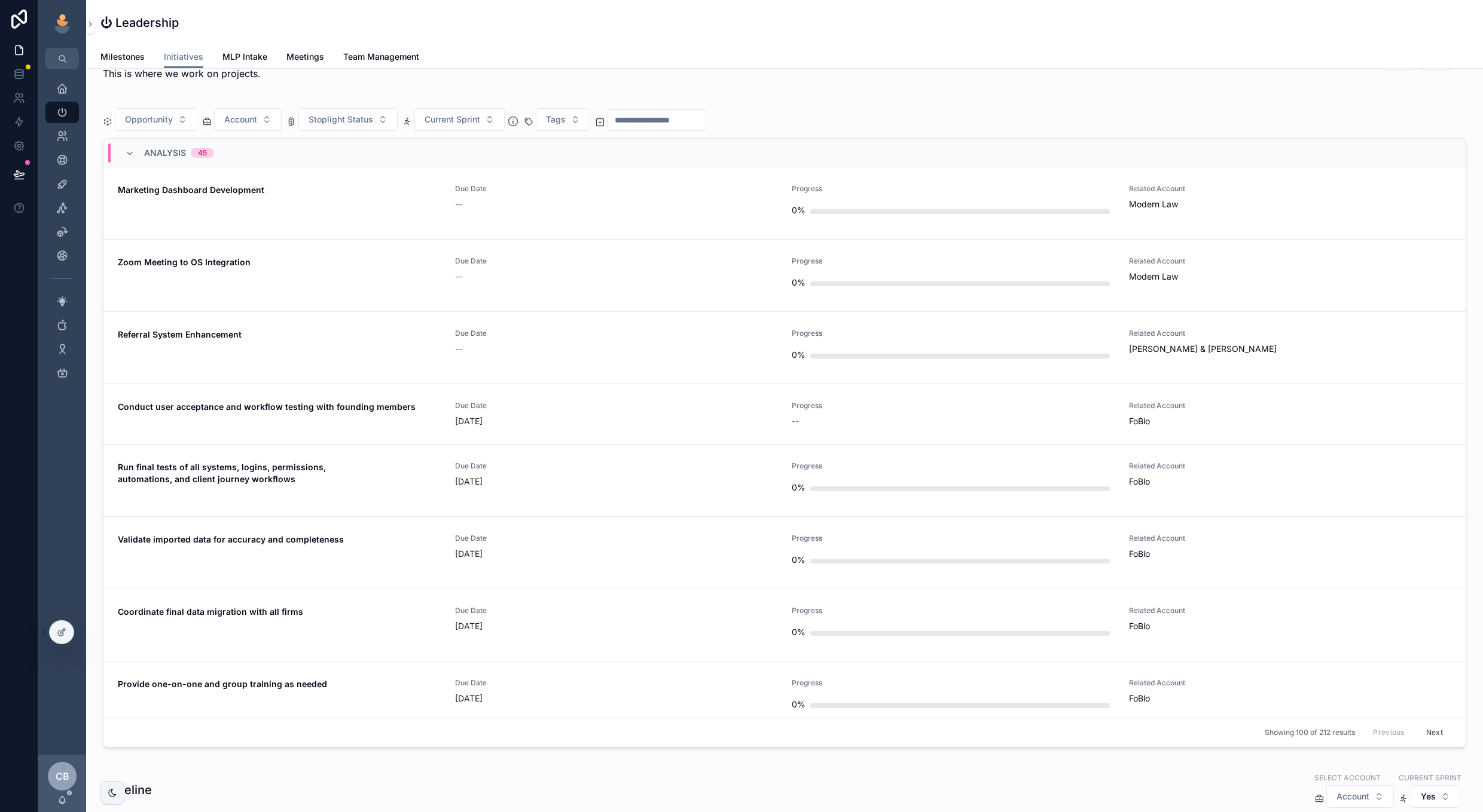
scroll to position [816, 0]
click at [544, 344] on div "--" at bounding box center [616, 348] width 323 height 12
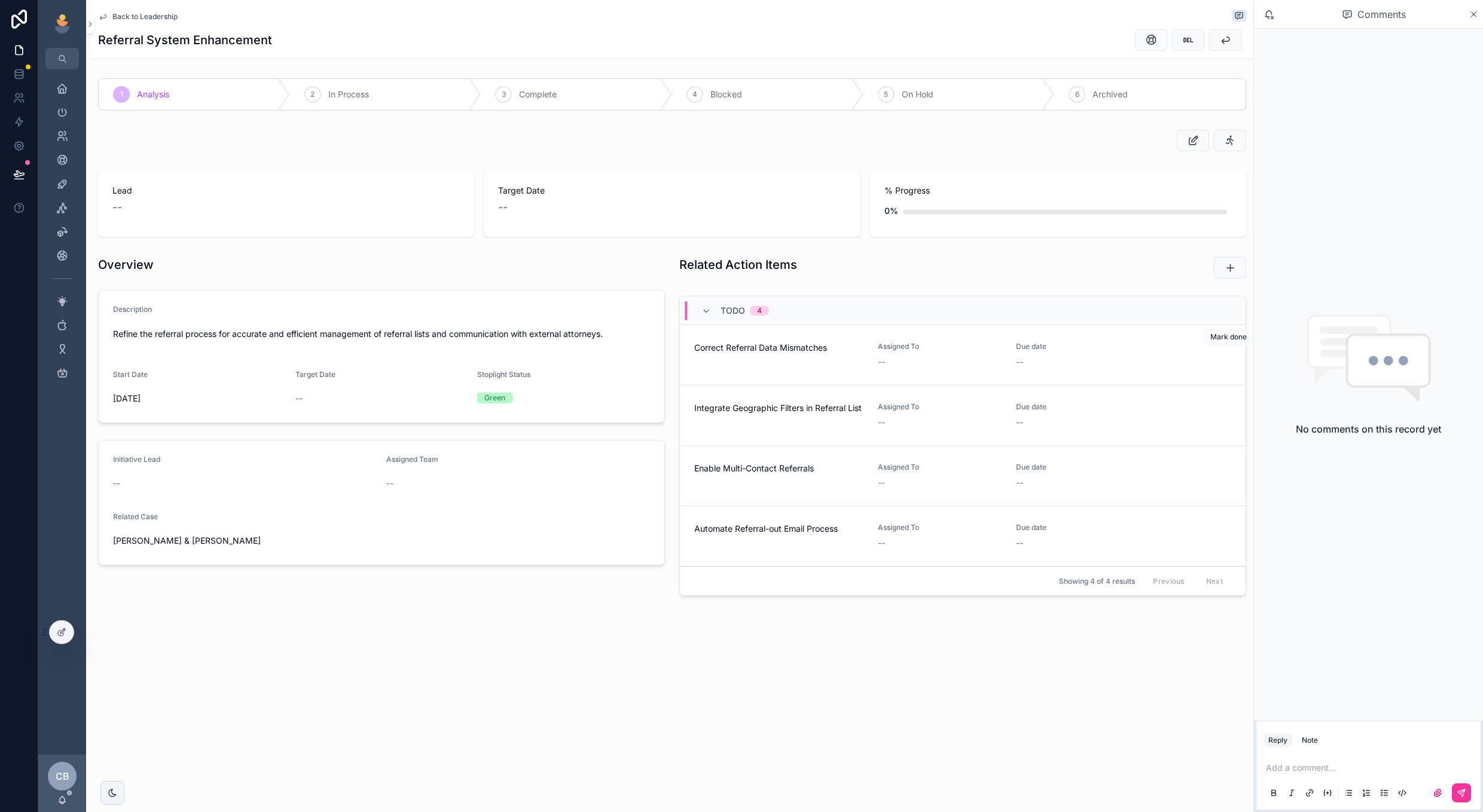
click at [0, 0] on button "scrollable content" at bounding box center [0, 0] width 0 height 0
click at [0, 0] on icon "scrollable content" at bounding box center [0, 0] width 0 height 0
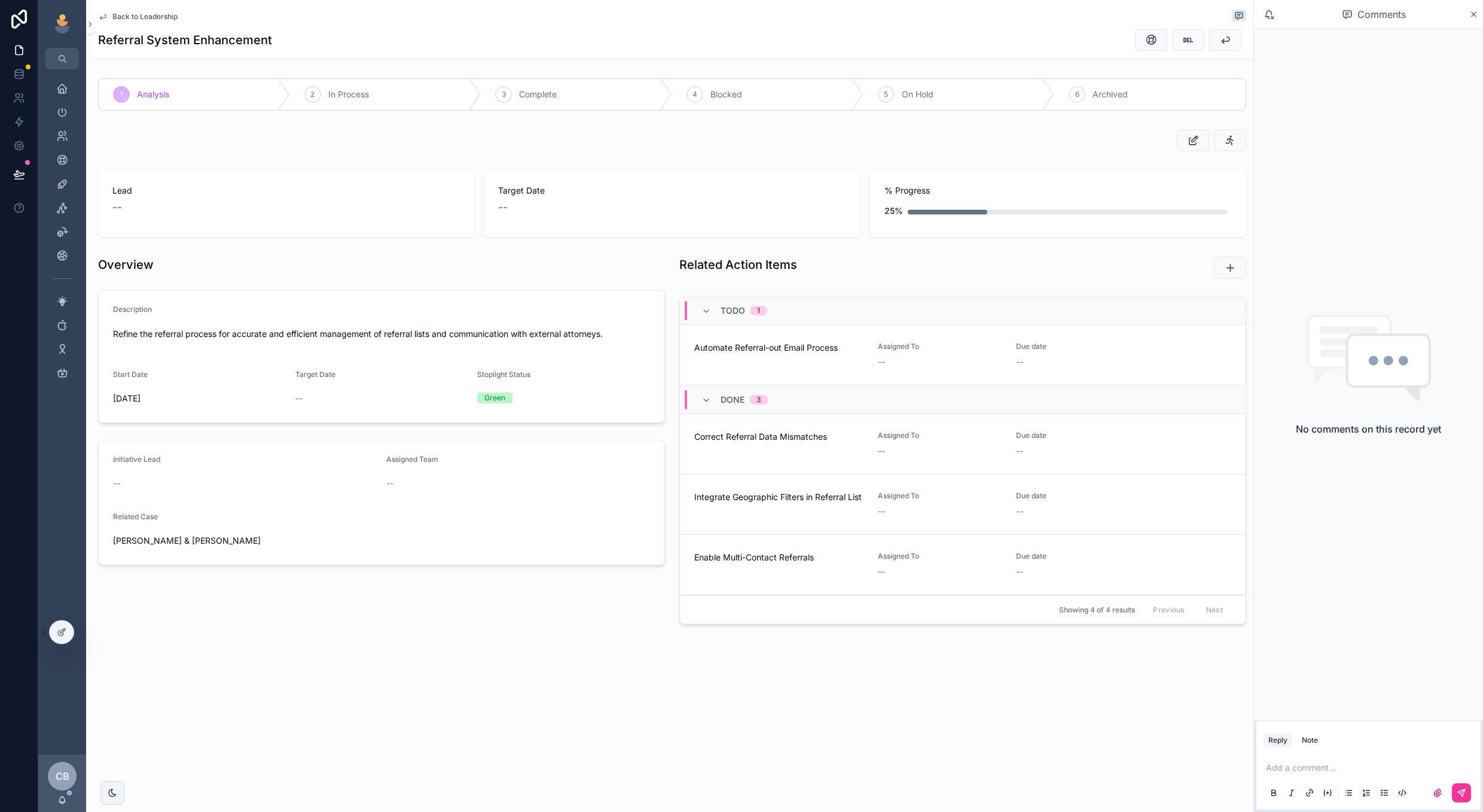
click at [0, 0] on icon "scrollable content" at bounding box center [0, 0] width 0 height 0
click at [575, 103] on div "3 Complete" at bounding box center [576, 94] width 191 height 31
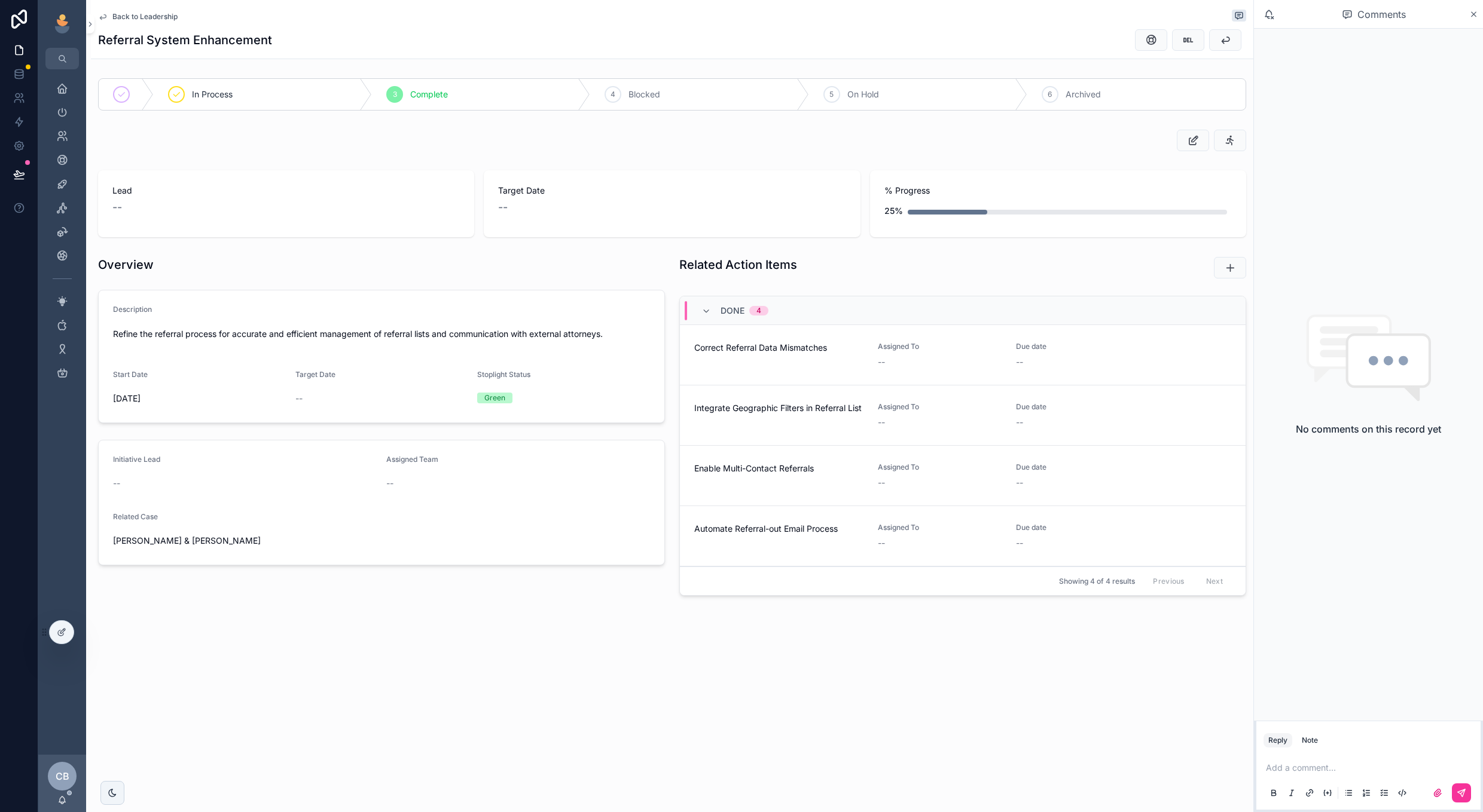
click at [141, 17] on span "Back to Leadership" at bounding box center [145, 16] width 65 height 9
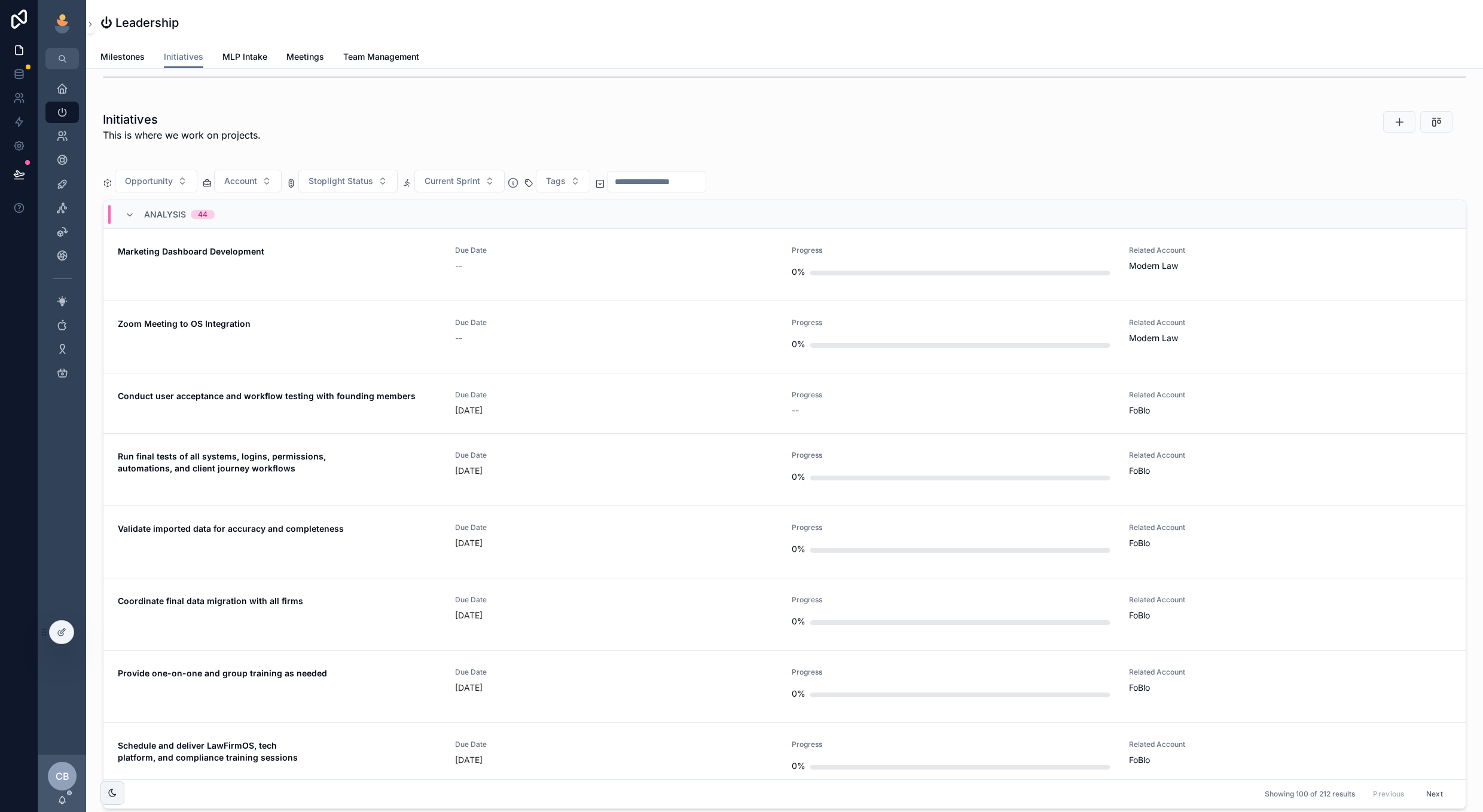
scroll to position [756, 0]
click at [260, 174] on button "Account" at bounding box center [247, 178] width 67 height 23
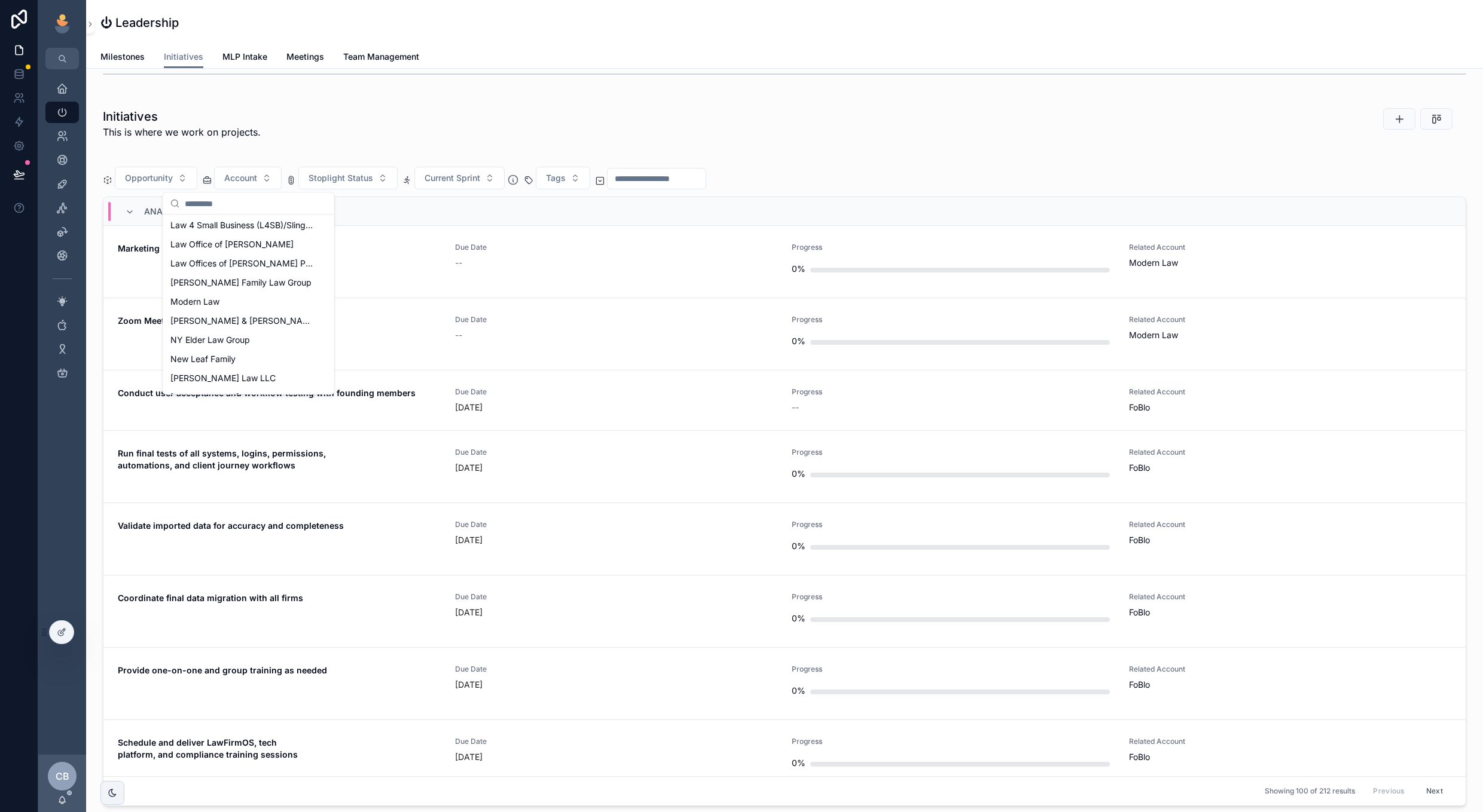
scroll to position [442, 0]
click at [274, 306] on div "Modern Law" at bounding box center [249, 301] width 166 height 19
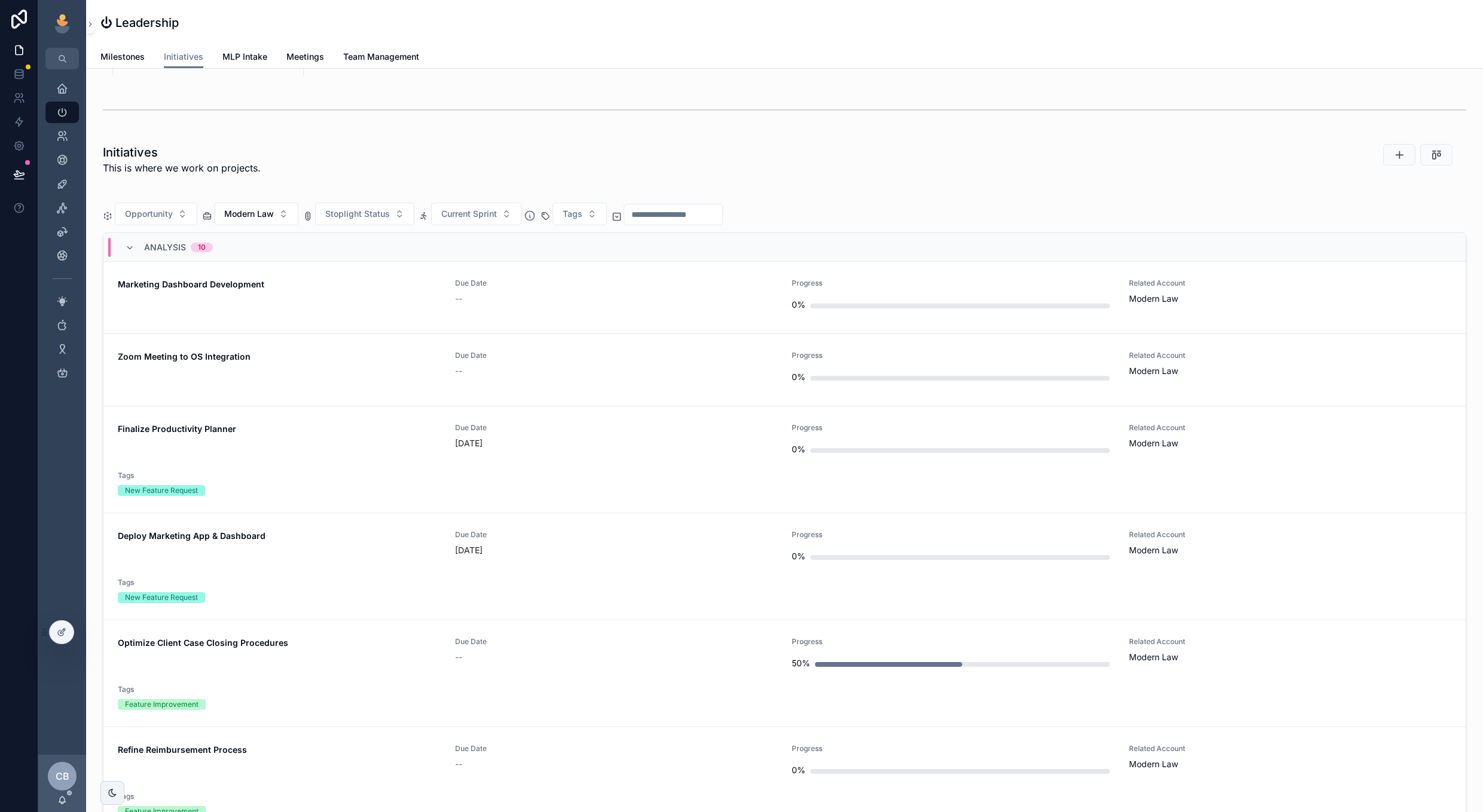
scroll to position [718, 0]
click at [636, 500] on link "Finalize Productivity Planner Due Date [DATE] Progress 0% Related Account Moder…" at bounding box center [784, 462] width 1362 height 107
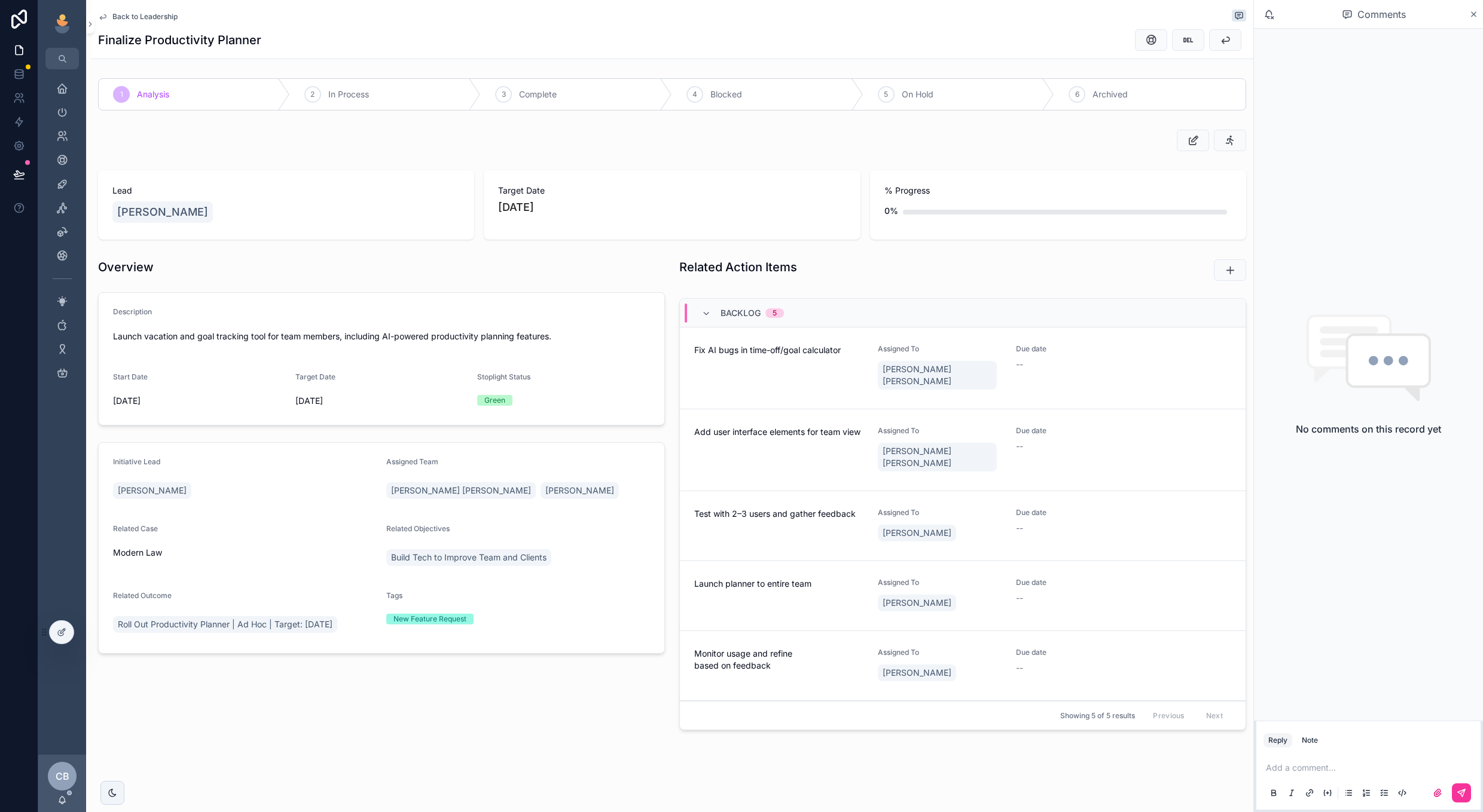
click at [164, 16] on span "Back to Leadership" at bounding box center [145, 16] width 65 height 9
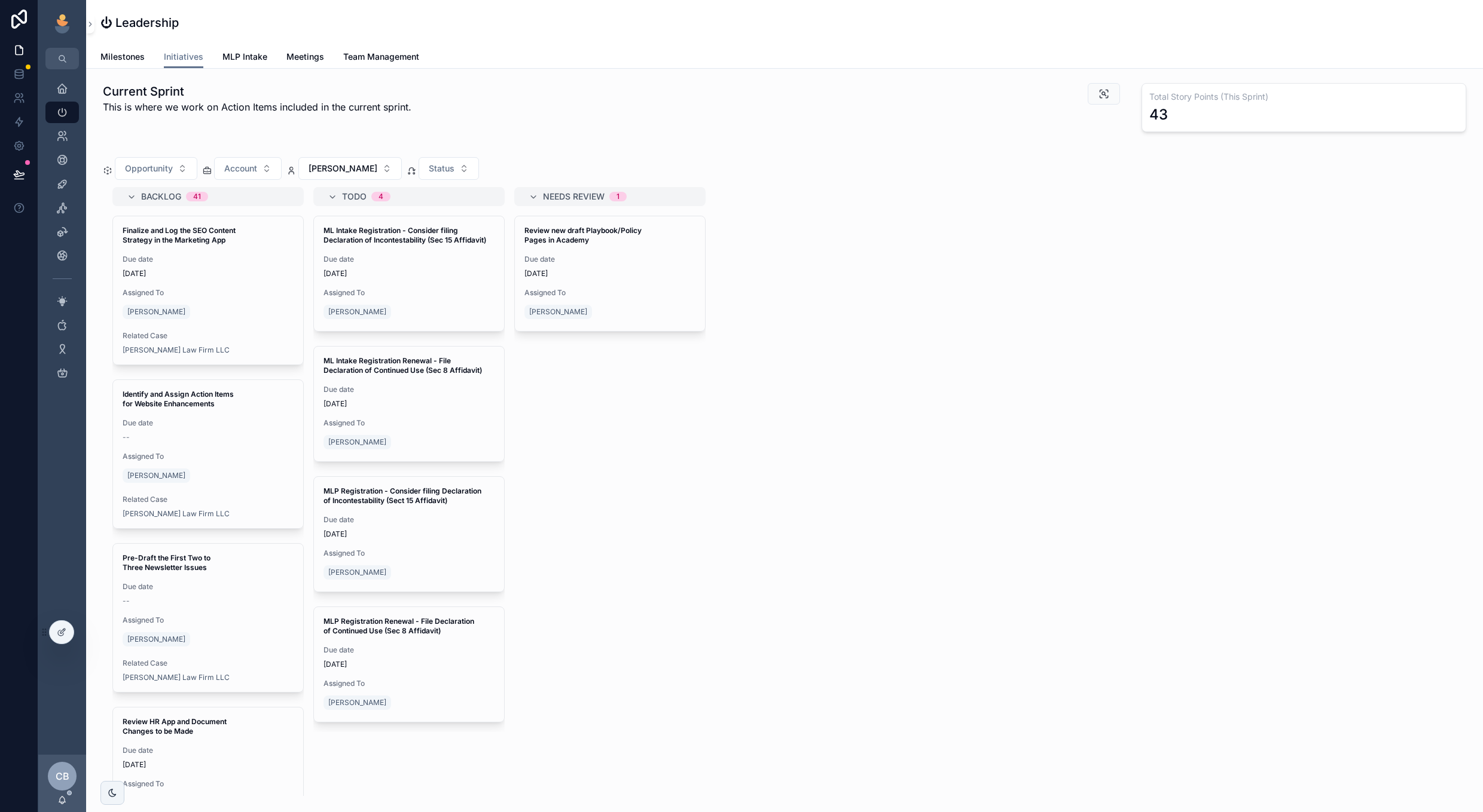
click at [335, 162] on button "[PERSON_NAME]" at bounding box center [350, 169] width 103 height 23
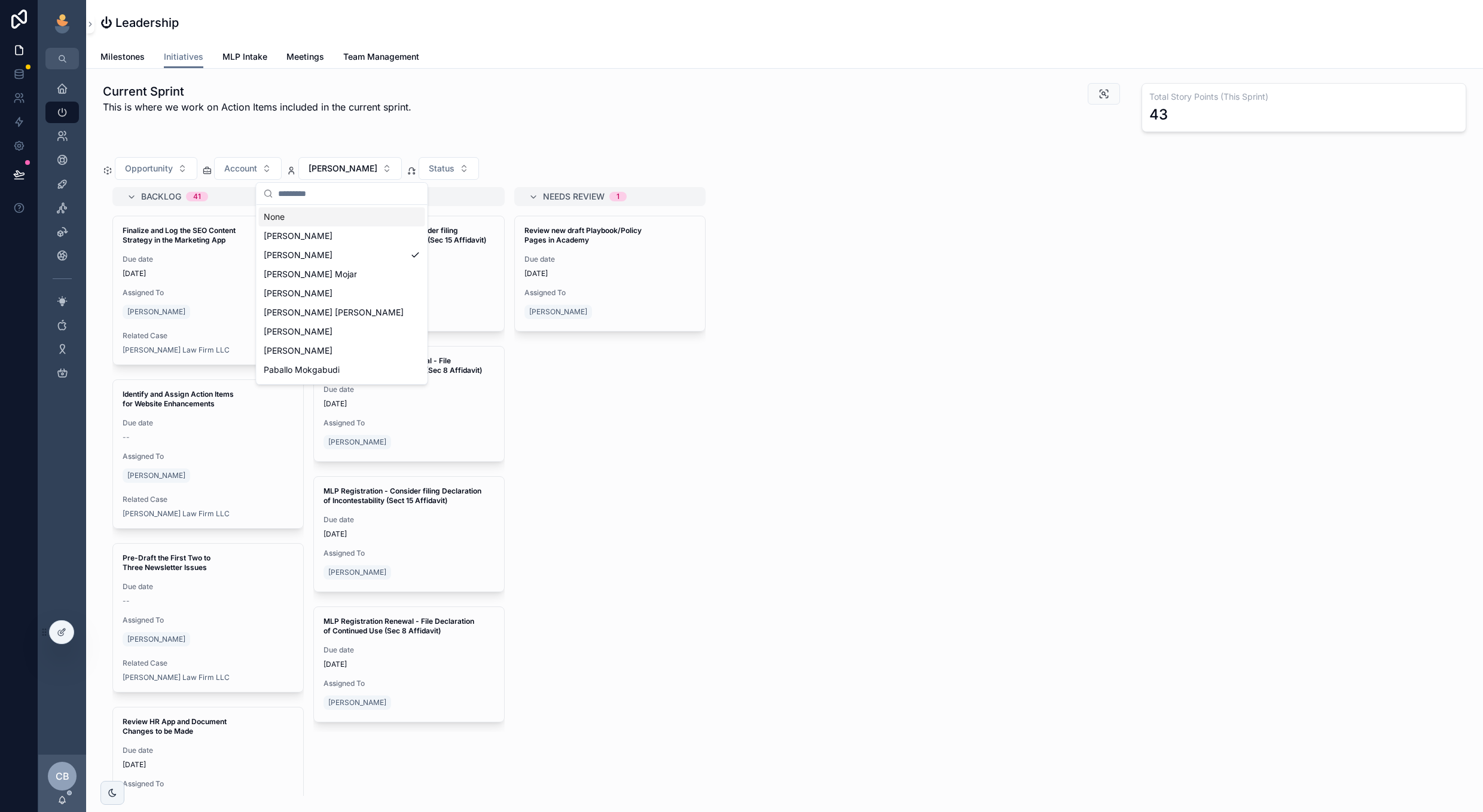
scroll to position [0, 1272]
click at [347, 252] on div "[PERSON_NAME]" at bounding box center [342, 255] width 166 height 19
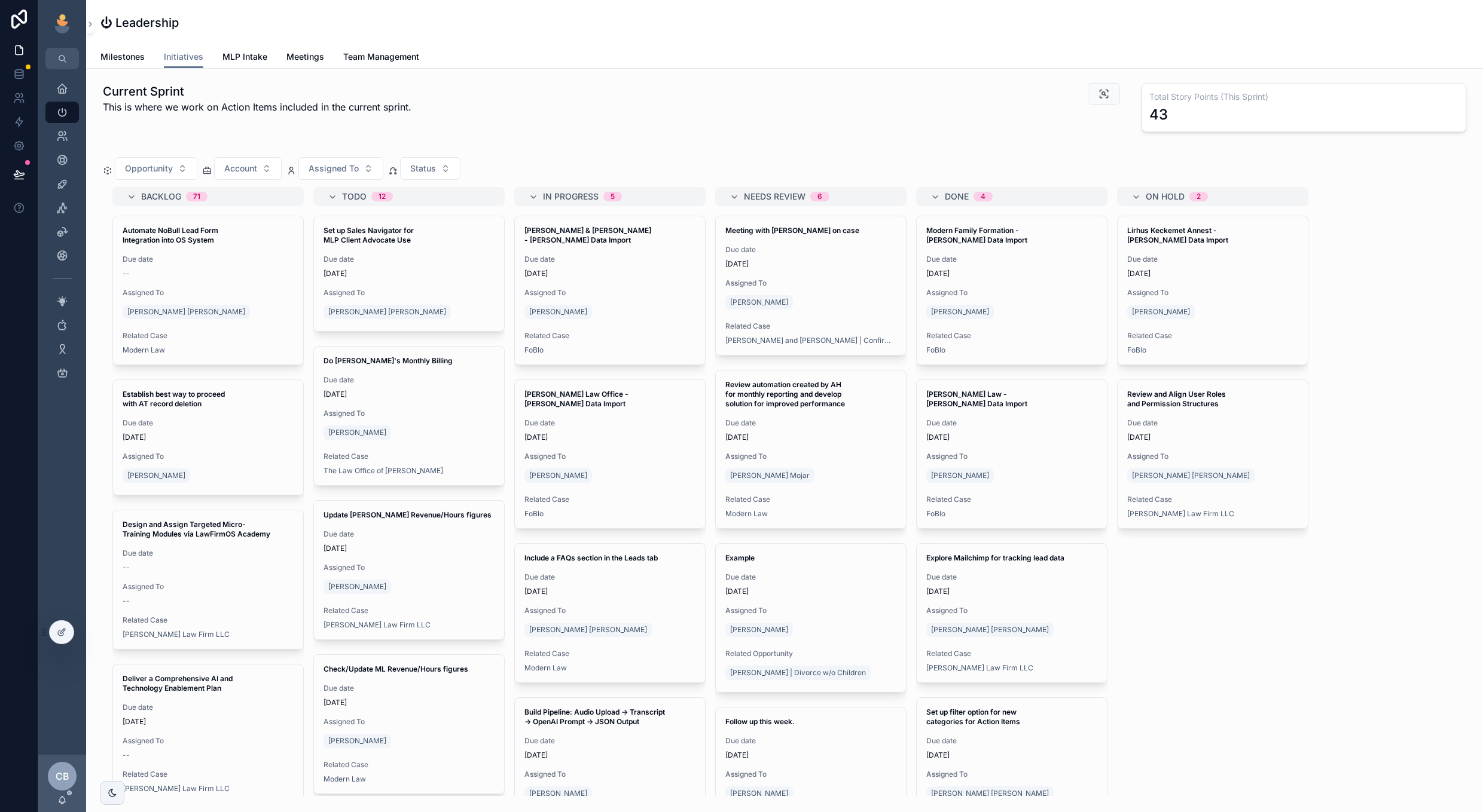
click at [328, 303] on div "[PERSON_NAME] [PERSON_NAME]" at bounding box center [389, 312] width 132 height 19
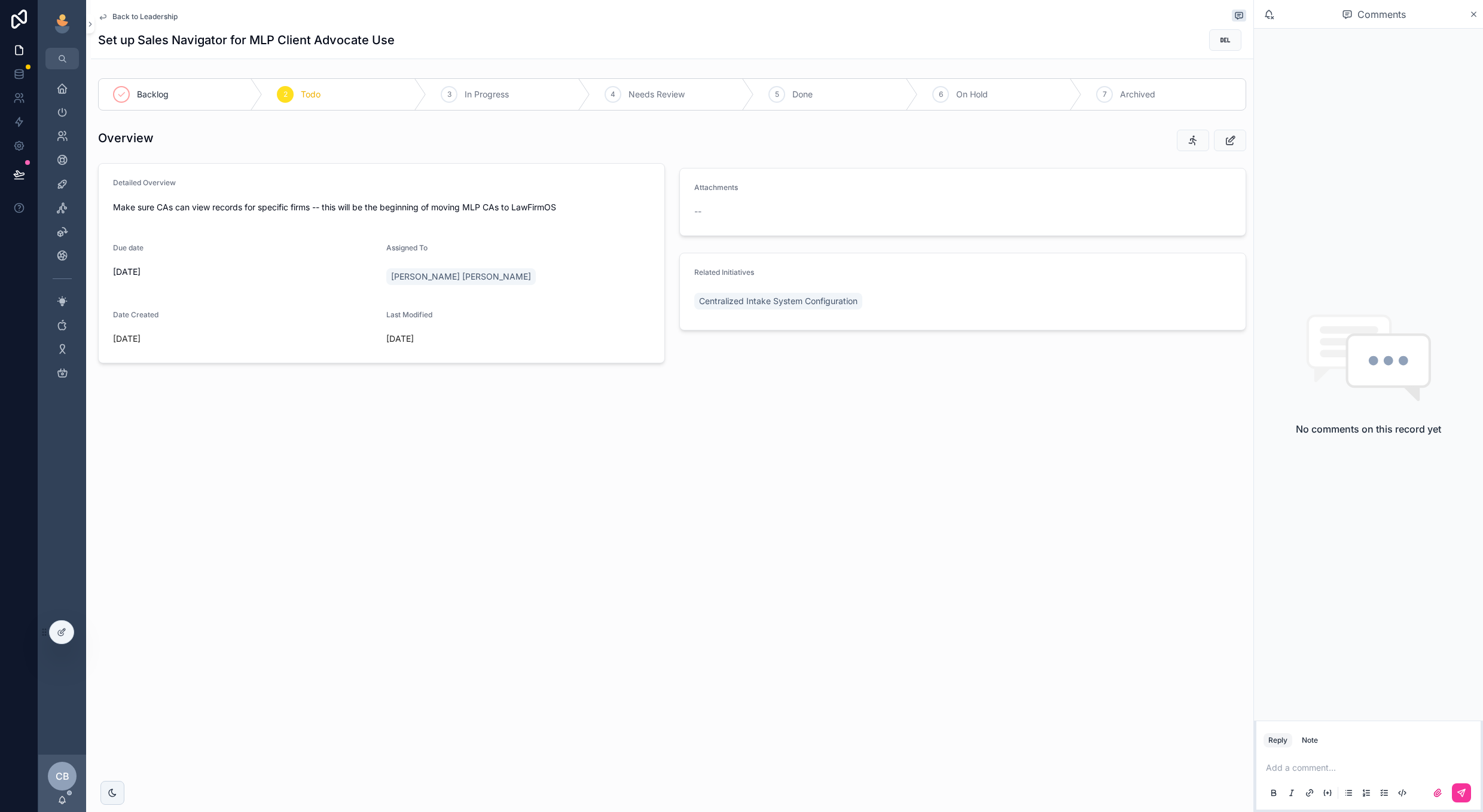
click at [167, 16] on span "Back to Leadership" at bounding box center [145, 16] width 65 height 9
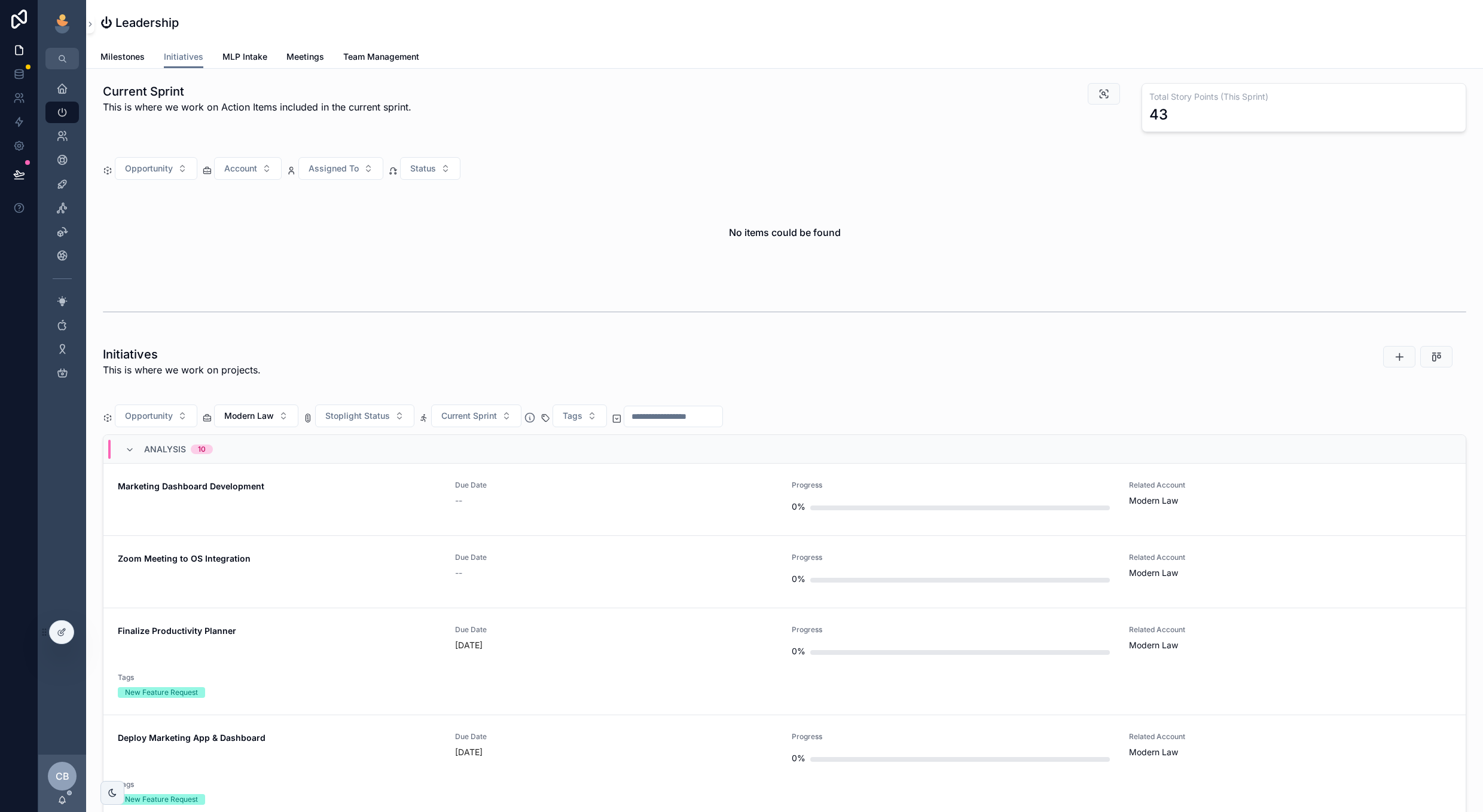
scroll to position [0, 1272]
click at [332, 171] on span "Assigned To" at bounding box center [333, 168] width 50 height 12
click at [337, 357] on div "[PERSON_NAME]" at bounding box center [341, 351] width 166 height 19
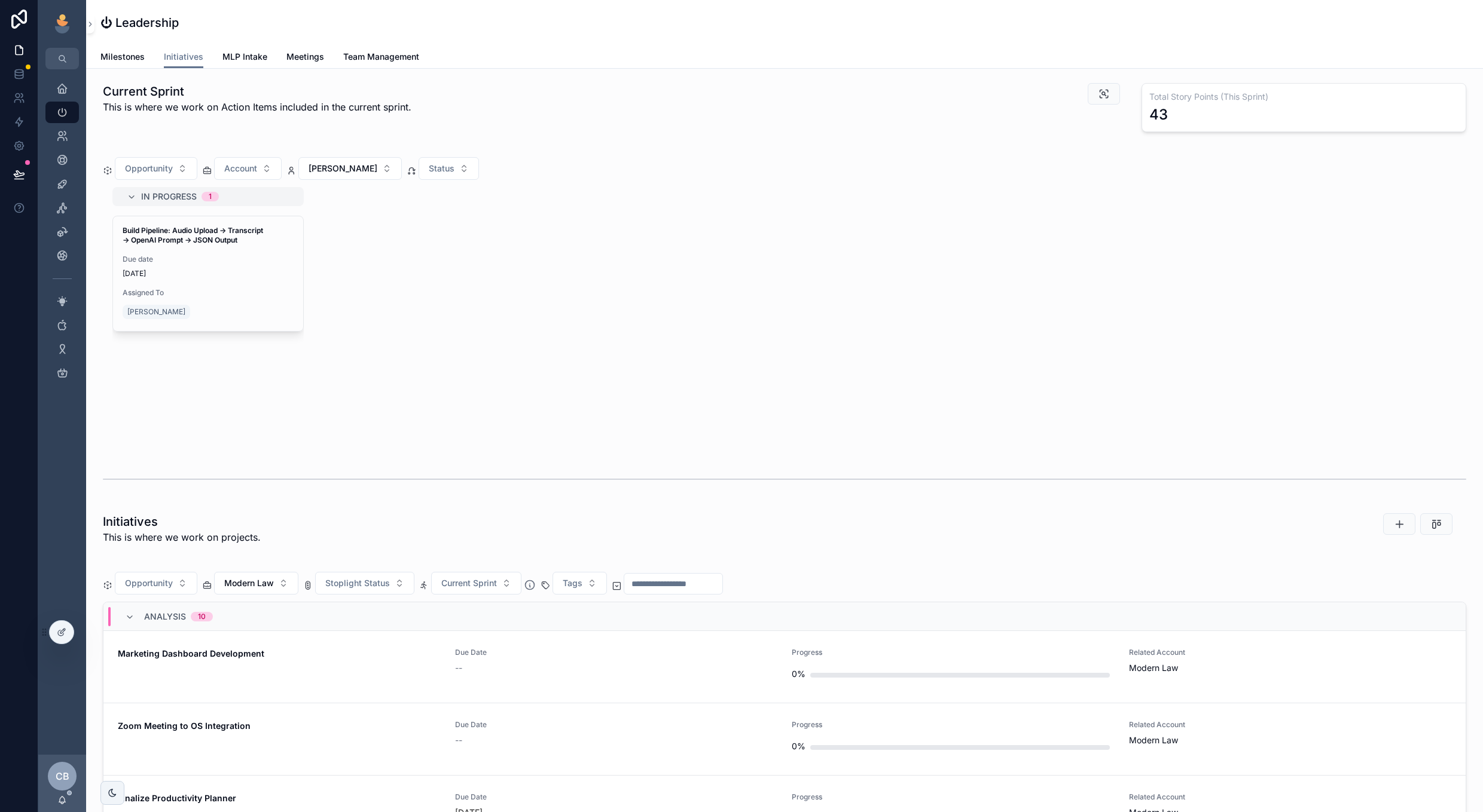
click at [215, 294] on span "Assigned To" at bounding box center [208, 293] width 171 height 9
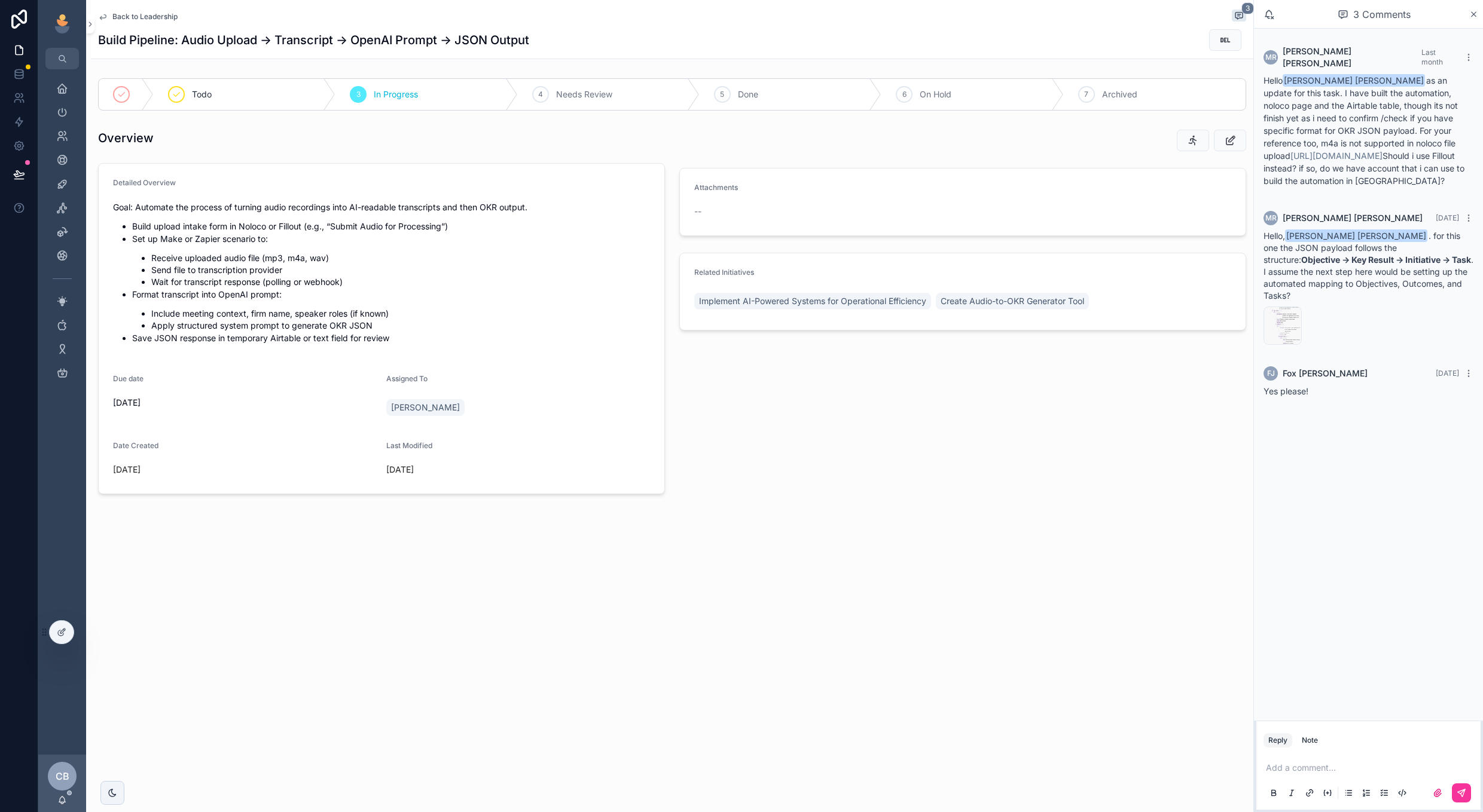
click at [1278, 308] on div "image .png" at bounding box center [1282, 326] width 38 height 38
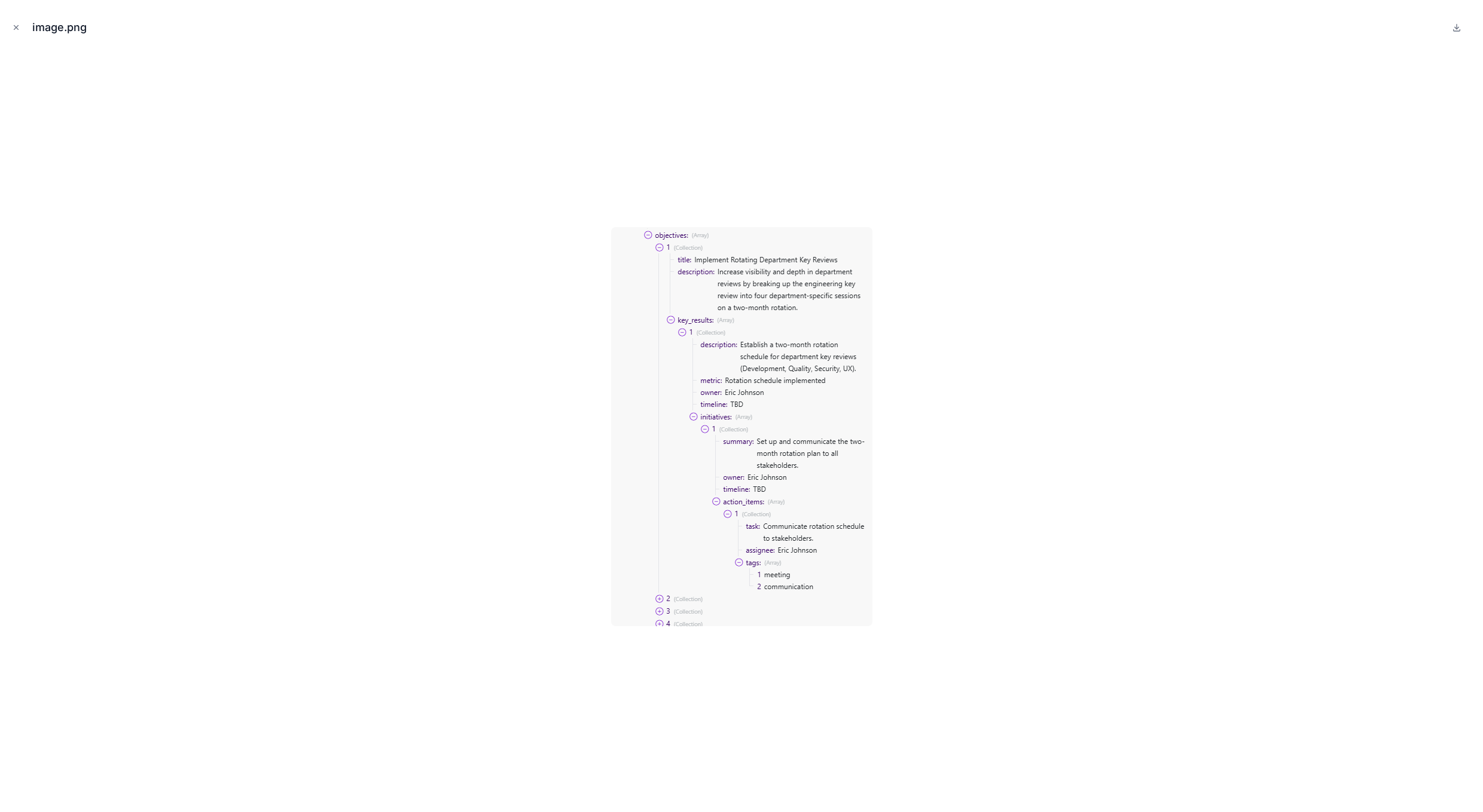
click at [968, 274] on div at bounding box center [741, 427] width 1464 height 752
click at [13, 28] on icon "Close modal" at bounding box center [16, 28] width 9 height 9
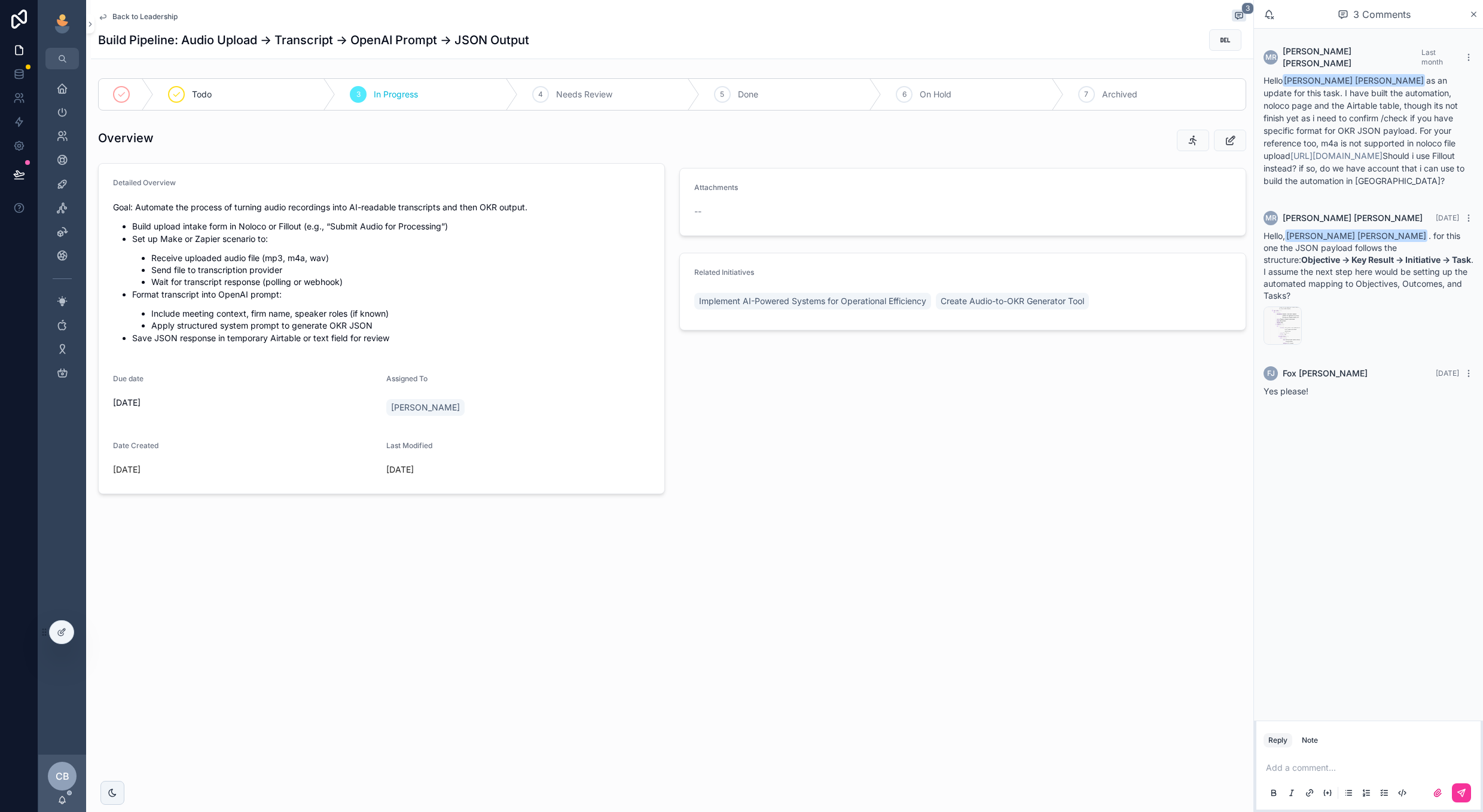
click at [152, 15] on span "Back to Leadership" at bounding box center [145, 16] width 65 height 9
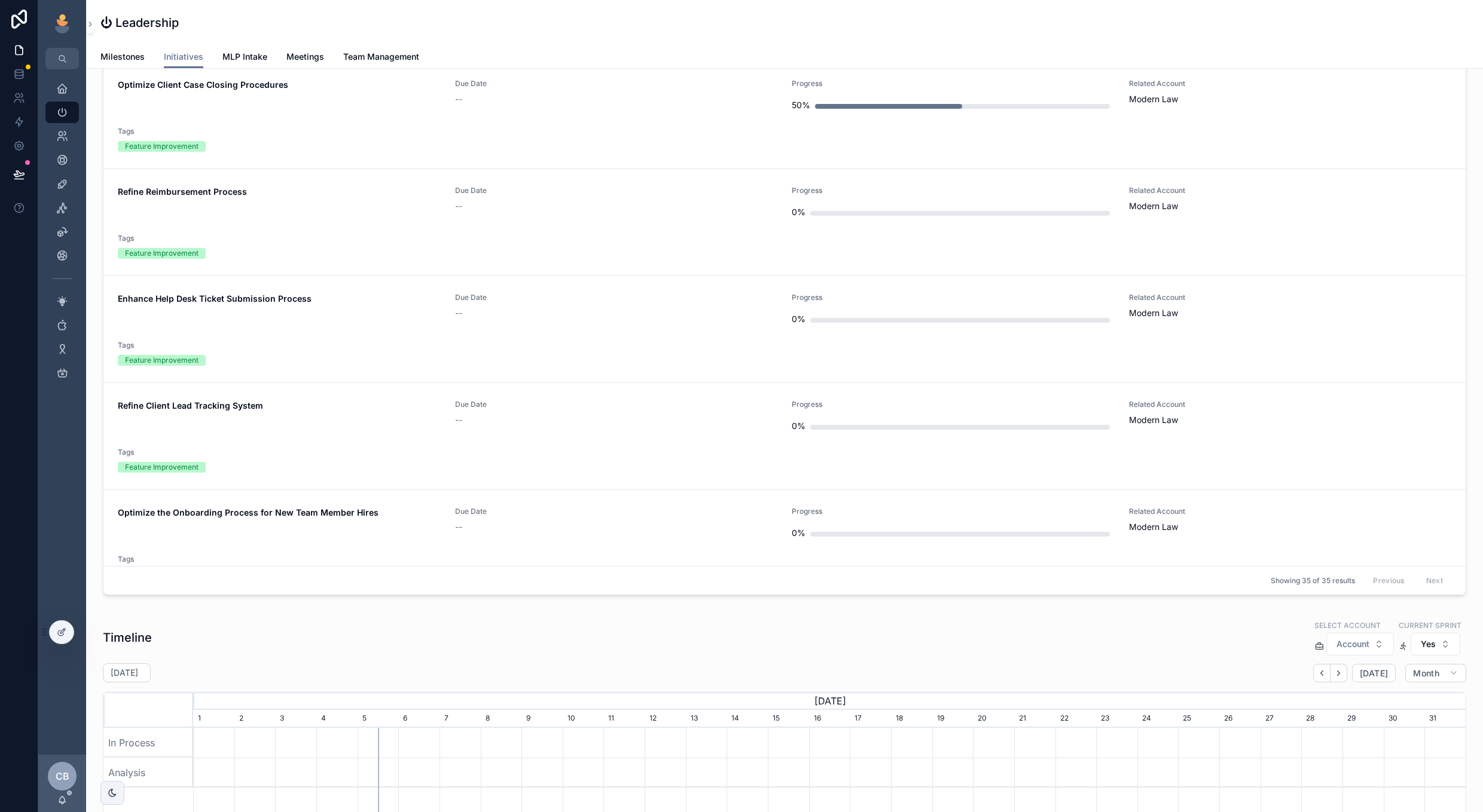
scroll to position [298, 0]
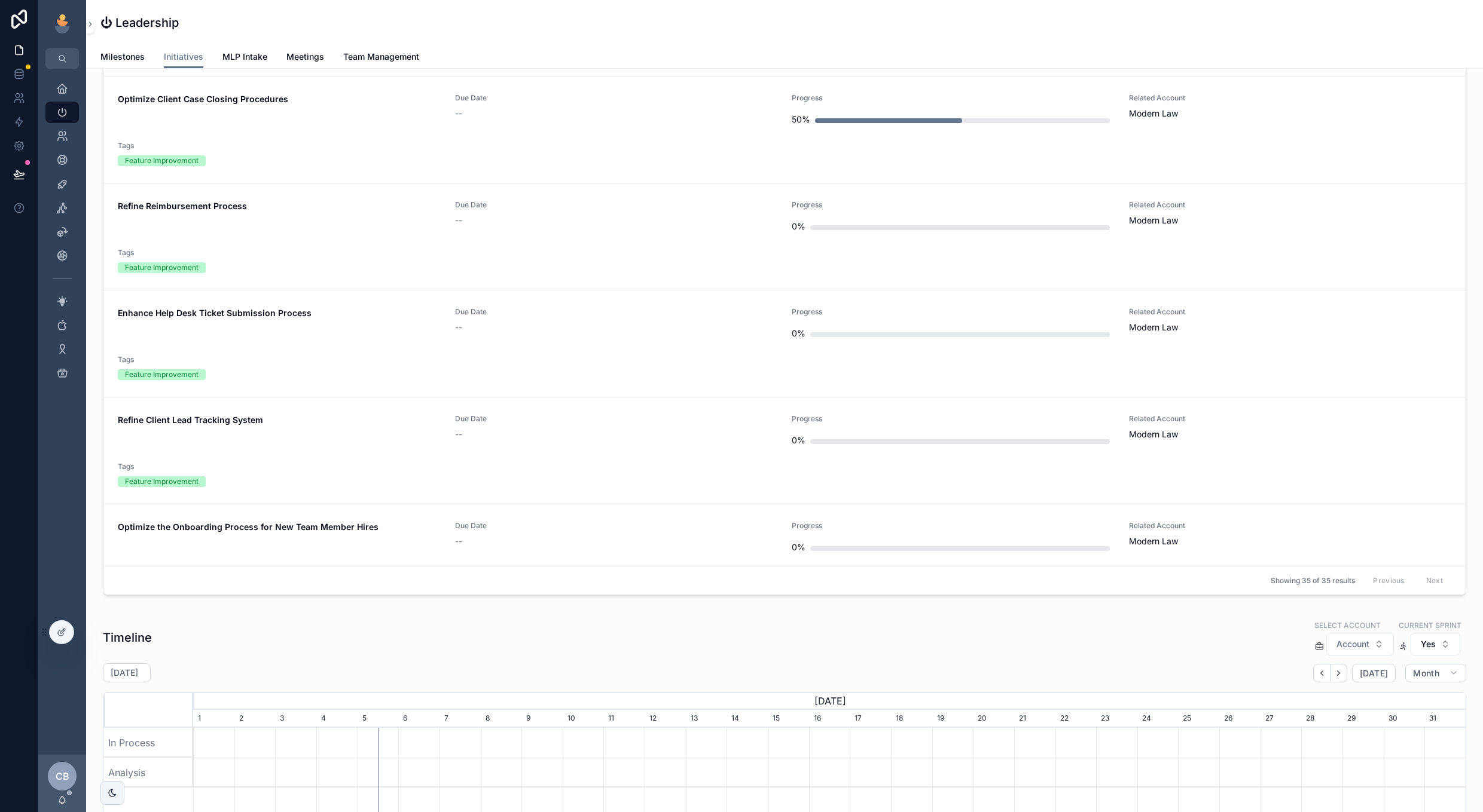
click at [697, 378] on div "Enhance Help Desk Ticket Submission Process Due Date -- Progress 0% Related Acc…" at bounding box center [784, 344] width 1333 height 73
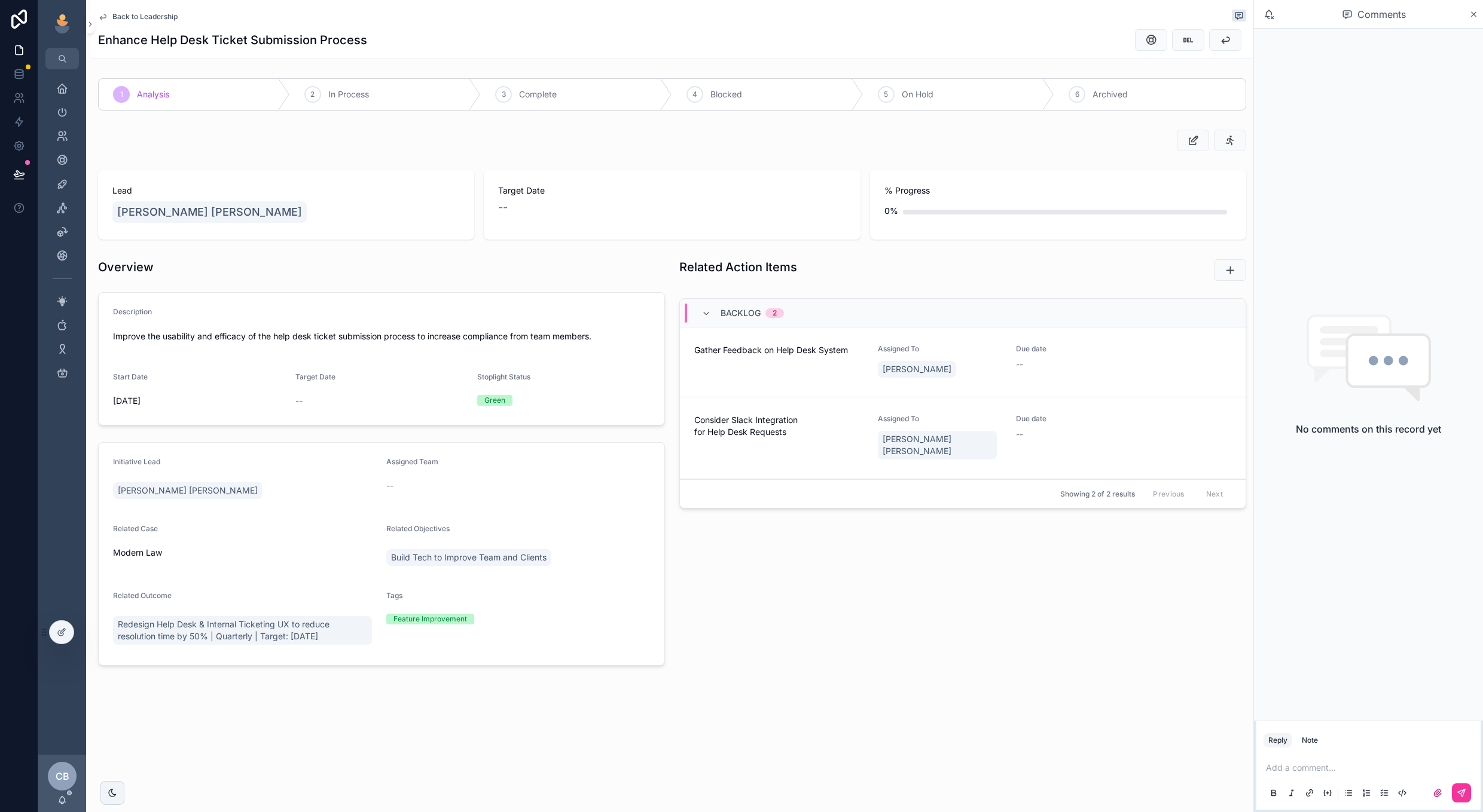
click at [162, 18] on span "Back to Leadership" at bounding box center [145, 16] width 65 height 9
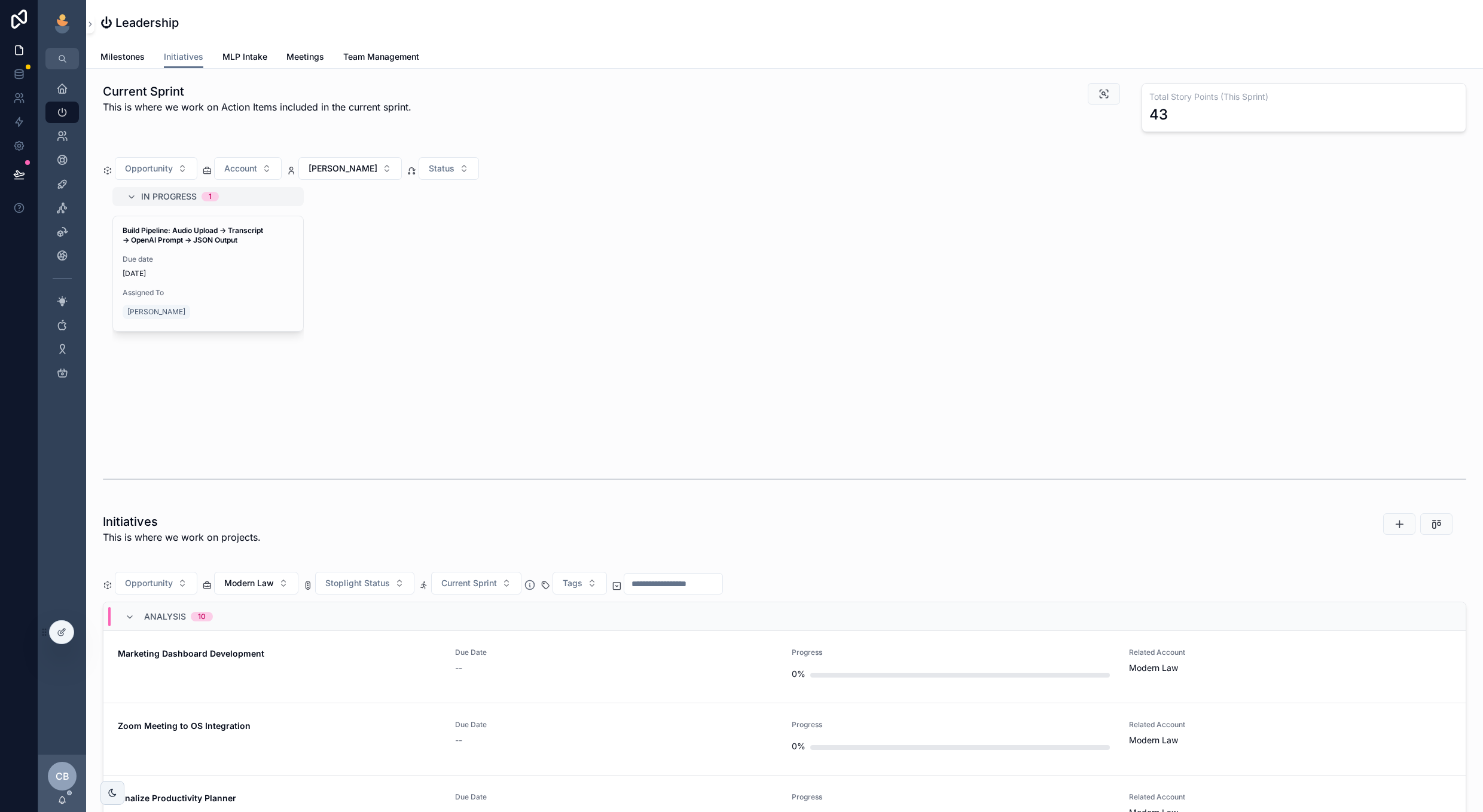
scroll to position [0, 1272]
click at [1175, 117] on div "43" at bounding box center [1304, 114] width 309 height 19
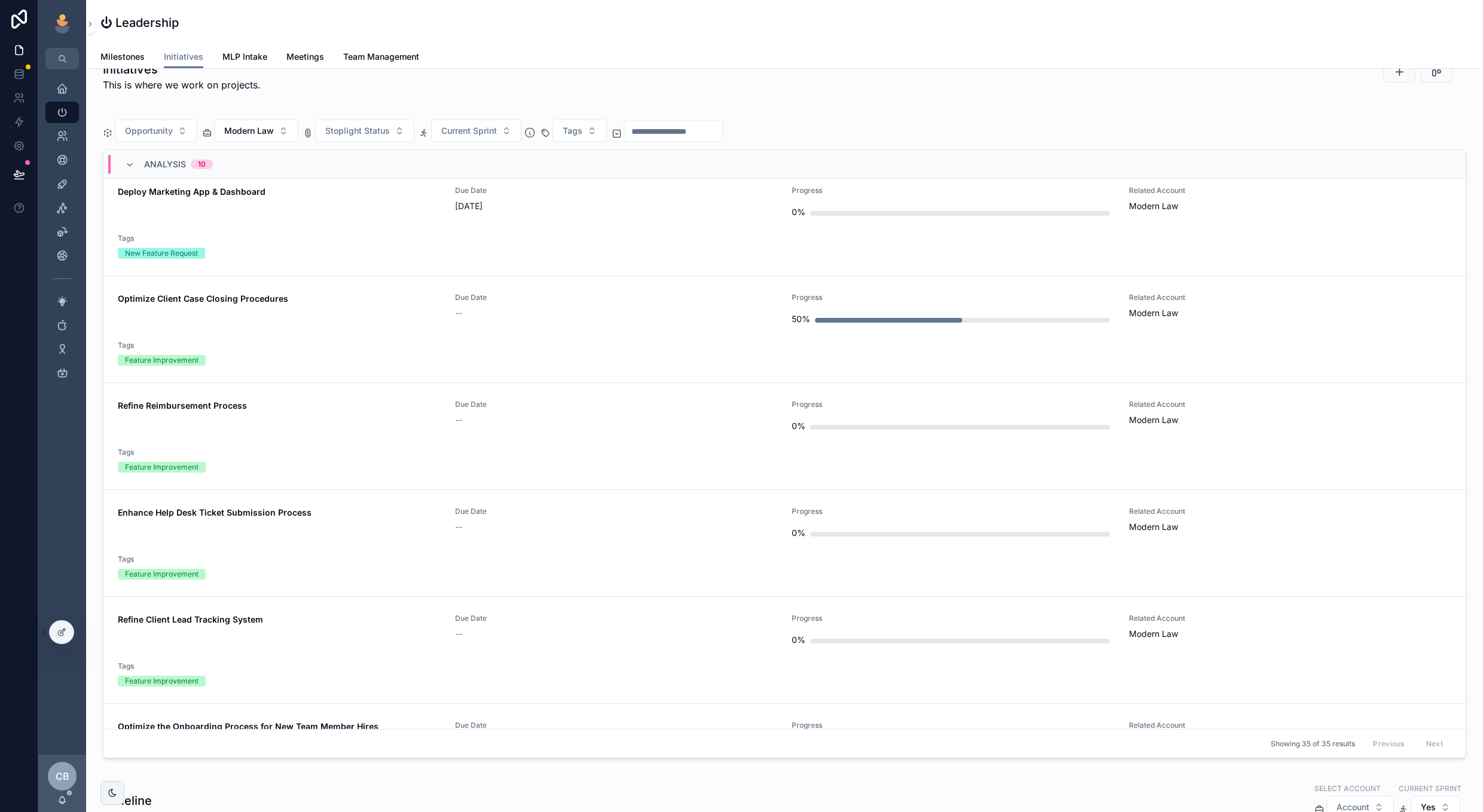
scroll to position [264, 0]
click at [644, 441] on div "Refine Reimbursement Process Due Date -- Progress 0% Related Account Modern Law…" at bounding box center [784, 433] width 1333 height 73
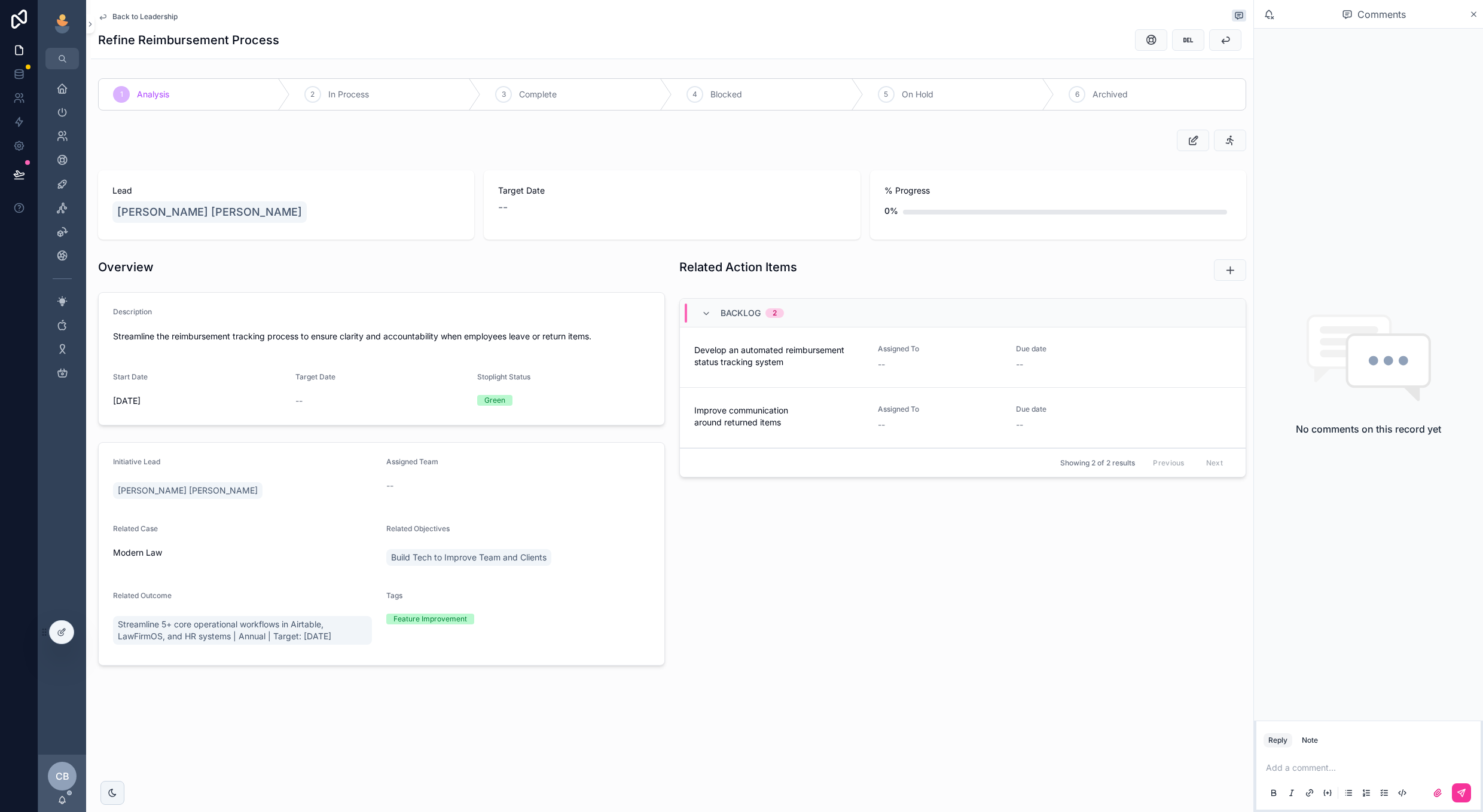
click at [139, 18] on span "Back to Leadership" at bounding box center [145, 16] width 65 height 9
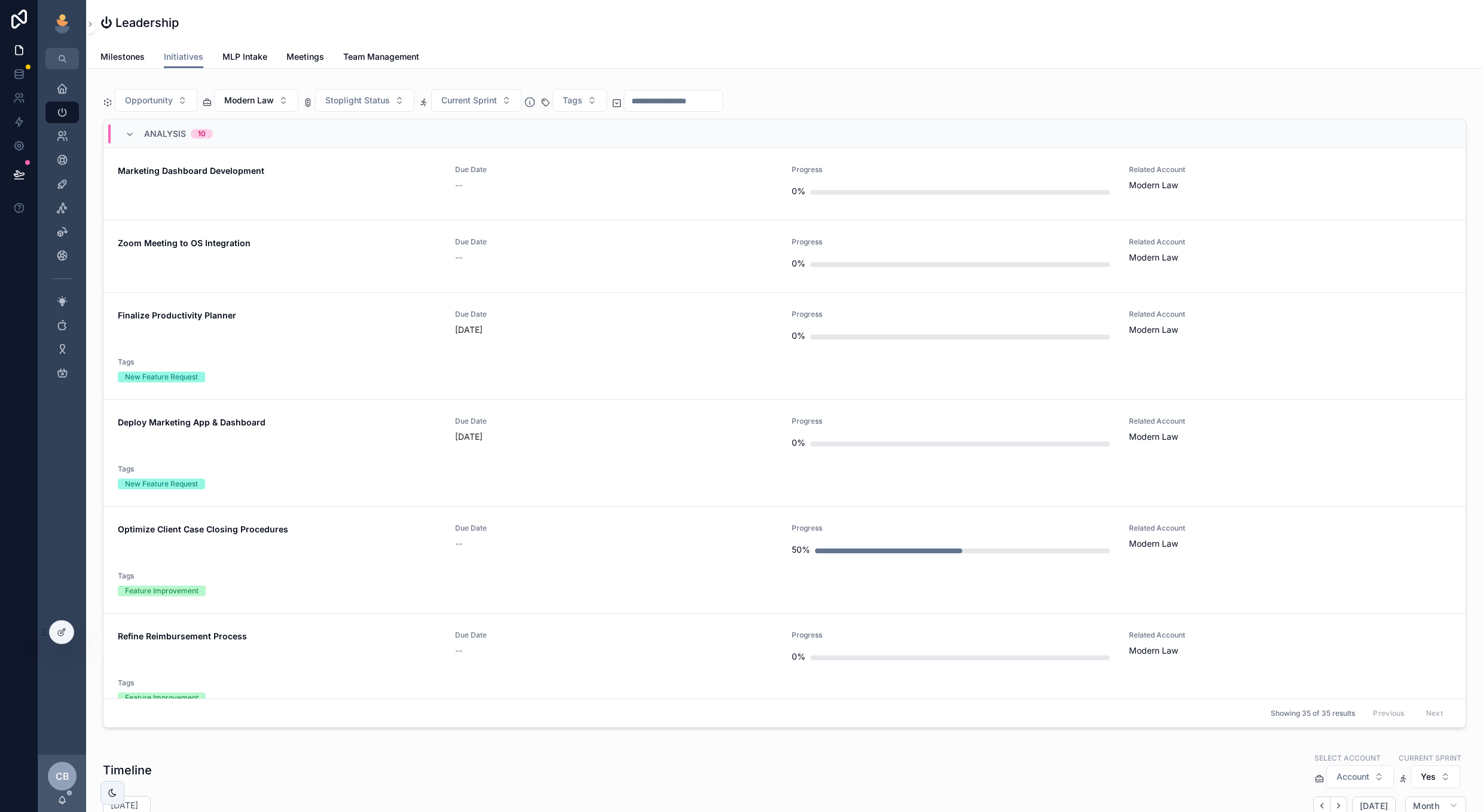
scroll to position [465, 0]
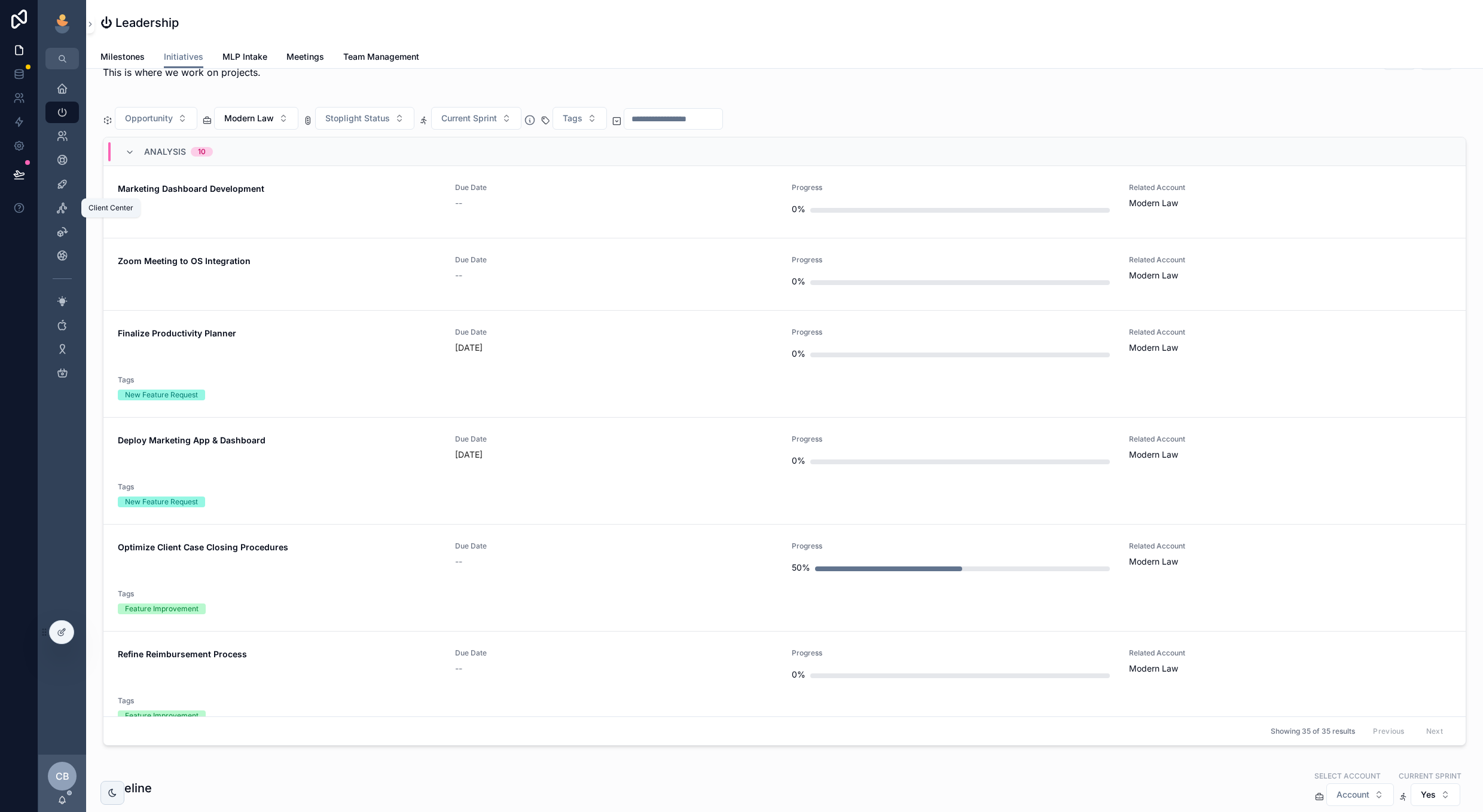
click at [62, 207] on icon "scrollable content" at bounding box center [62, 208] width 12 height 12
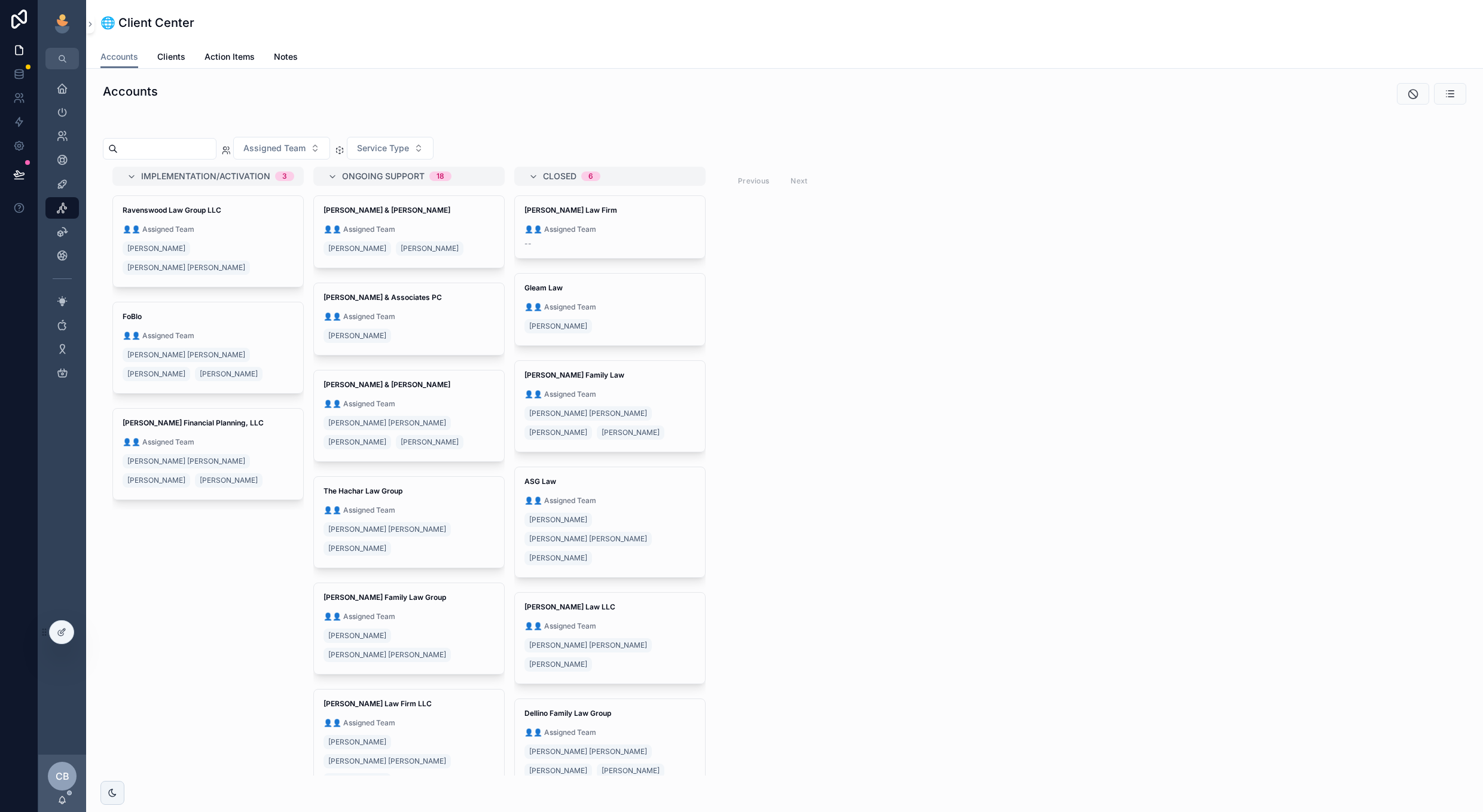
click at [257, 346] on div "[PERSON_NAME] [PERSON_NAME] [PERSON_NAME]" at bounding box center [208, 365] width 171 height 38
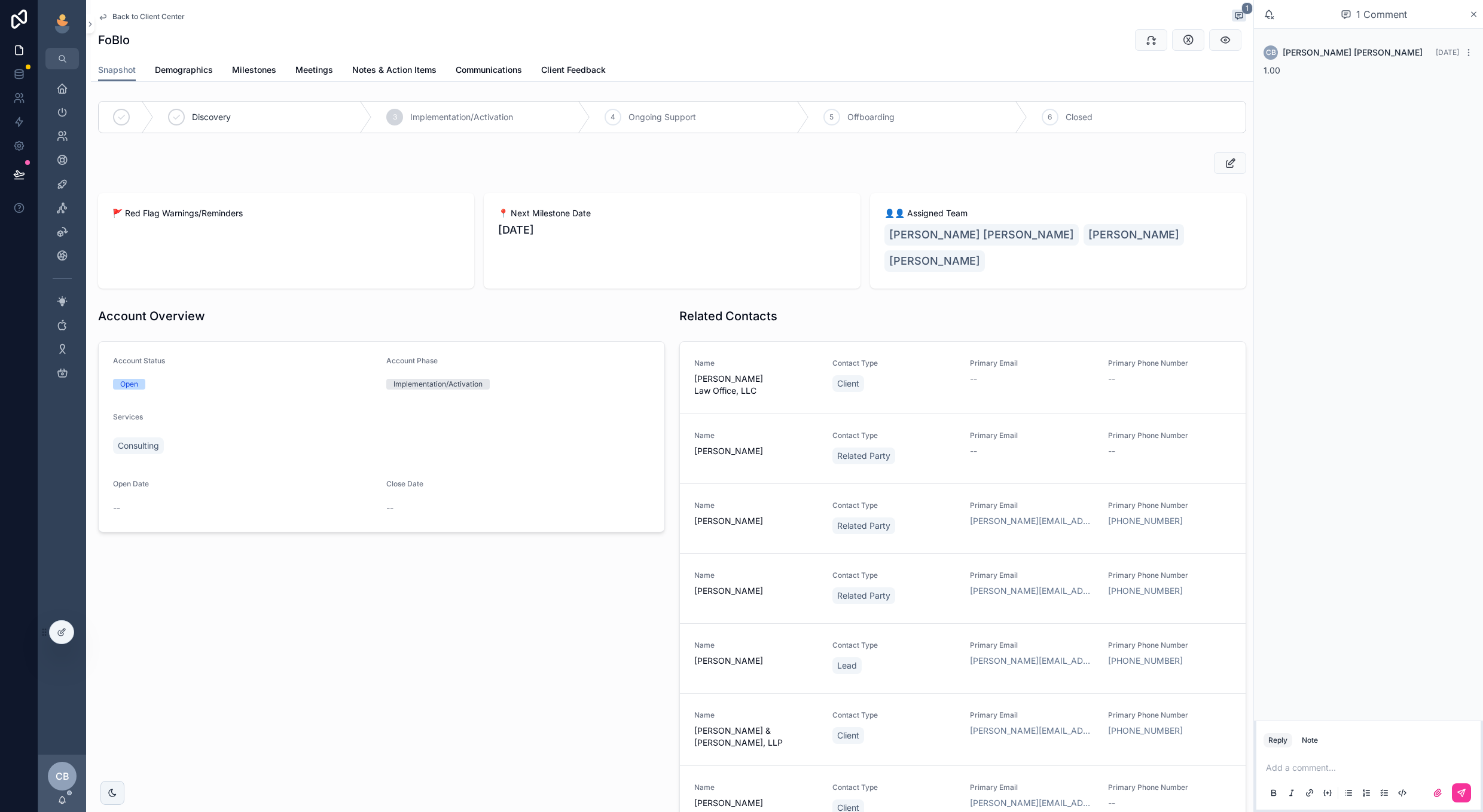
click at [269, 71] on span "Milestones" at bounding box center [254, 69] width 44 height 12
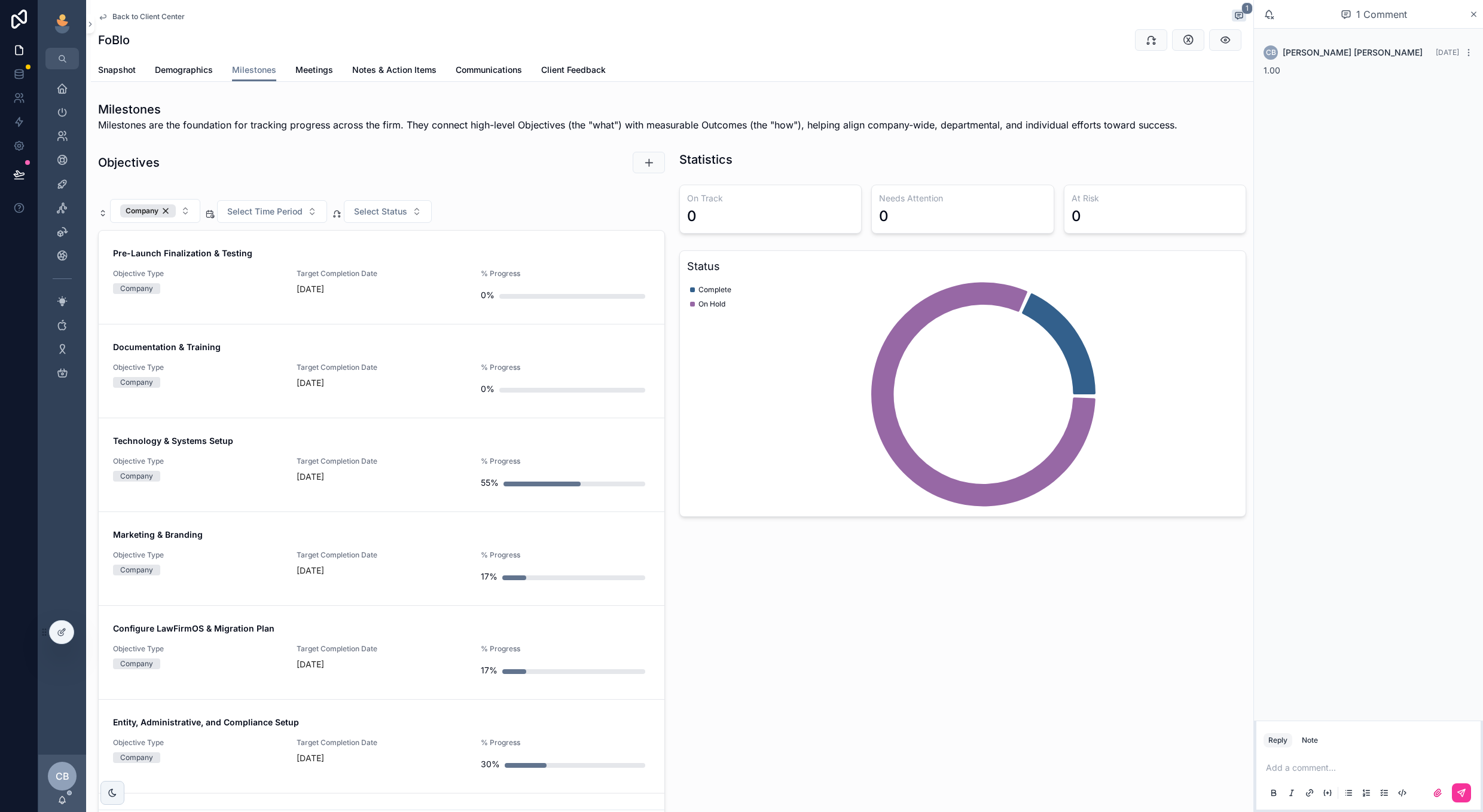
click at [169, 210] on div "Company" at bounding box center [148, 210] width 55 height 13
click at [534, 197] on div "Select Level Select Time Period Select Status Payments Work end-to-end Objectiv…" at bounding box center [381, 514] width 567 height 647
click at [1222, 43] on icon "scrollable content" at bounding box center [1225, 40] width 12 height 12
click at [159, 14] on span "Back to Client Center" at bounding box center [149, 16] width 72 height 9
